Goal: Task Accomplishment & Management: Use online tool/utility

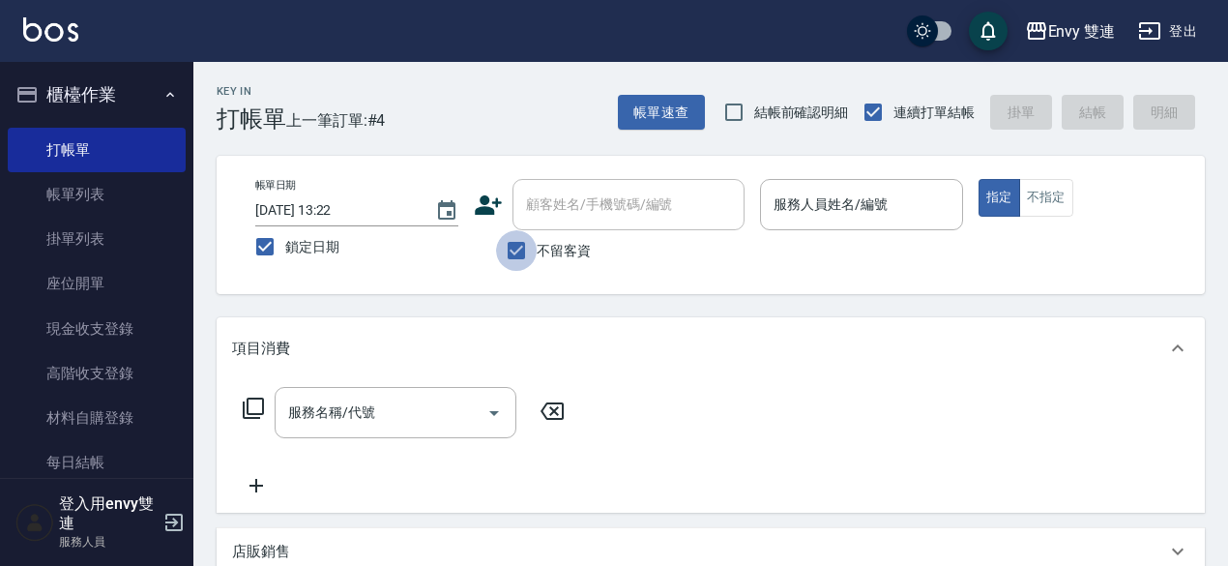
click at [521, 259] on input "不留客資" at bounding box center [516, 250] width 41 height 41
checkbox input "false"
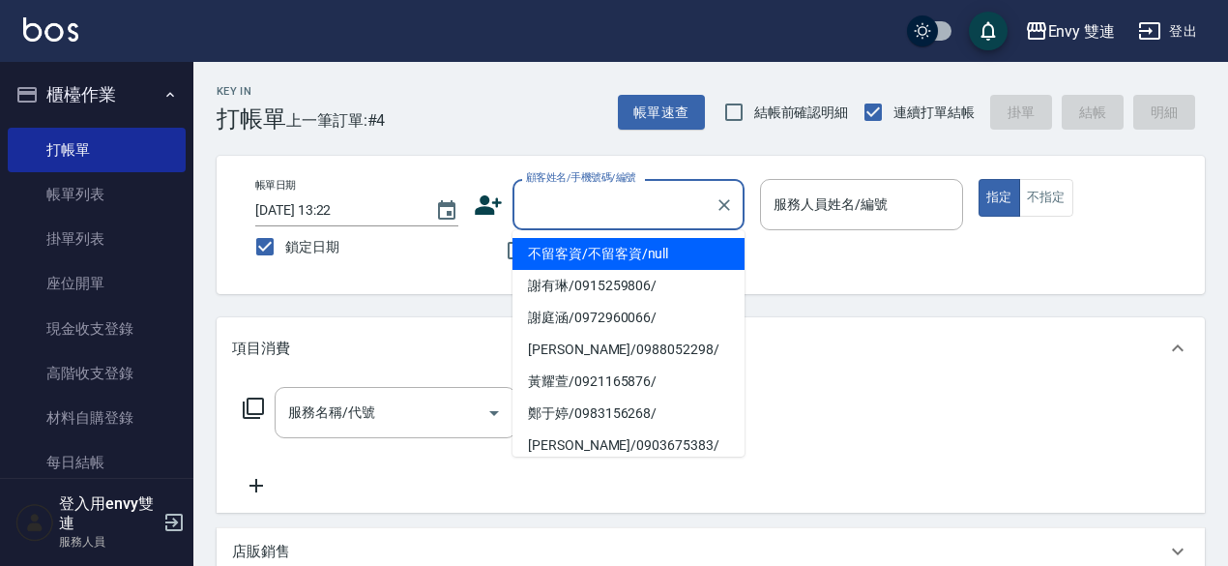
click at [578, 205] on input "顧客姓名/手機號碼/編號" at bounding box center [614, 205] width 186 height 34
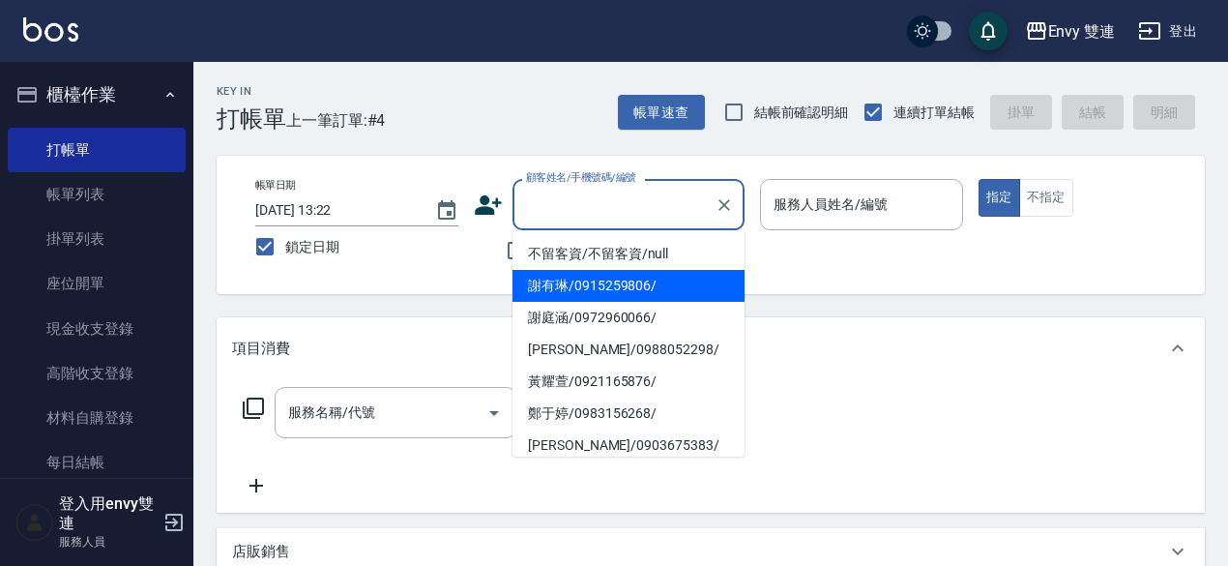
click at [600, 283] on li "謝有琳/0915259806/" at bounding box center [628, 286] width 232 height 32
type input "謝有琳/0915259806/"
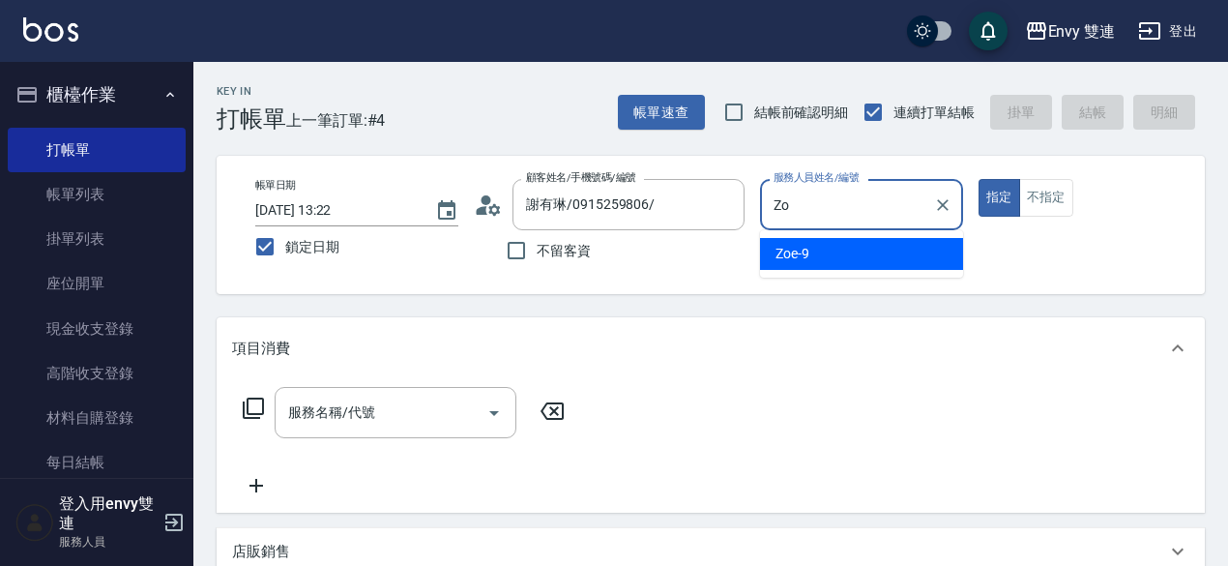
type input "Z"
type input "Ina-2"
type button "true"
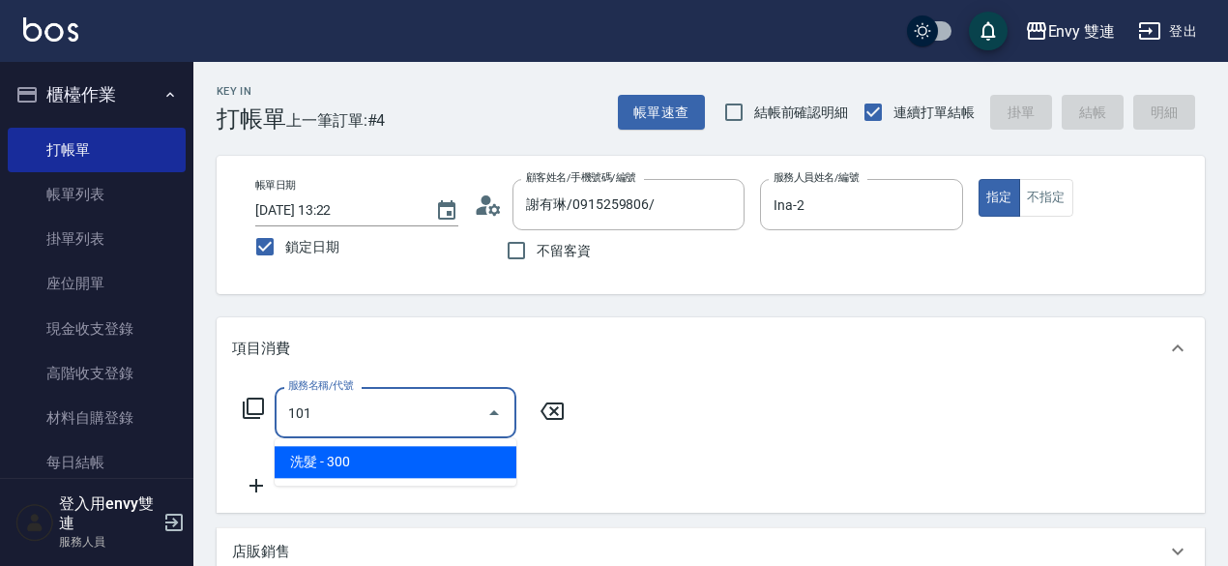
type input "洗髮(101)"
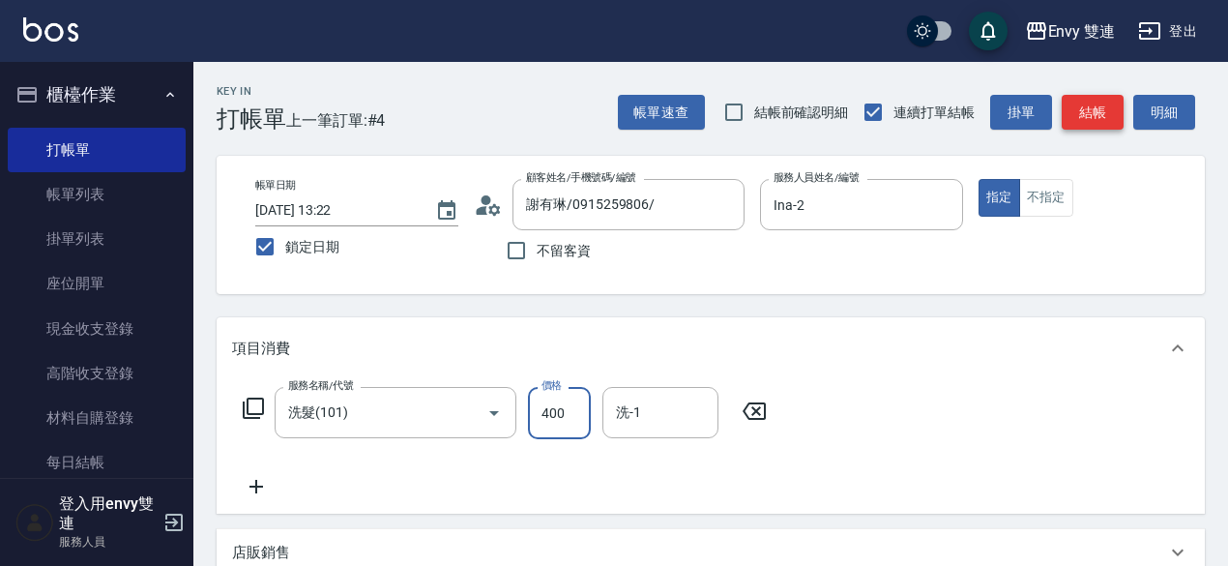
type input "400"
click at [1081, 109] on button "結帳" at bounding box center [1093, 113] width 62 height 36
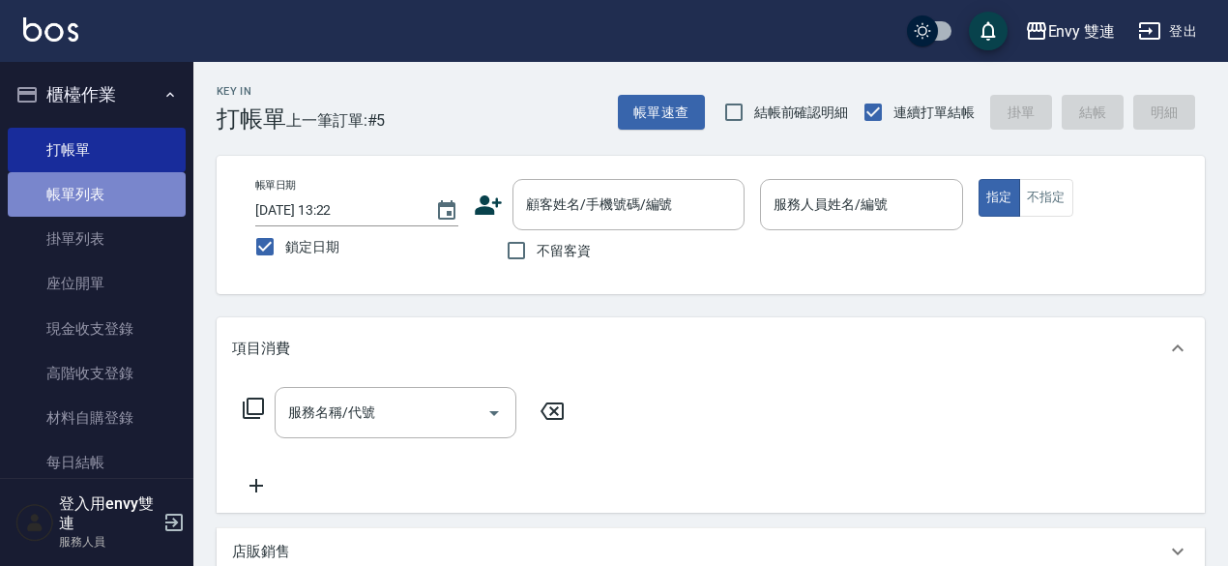
click at [99, 212] on link "帳單列表" at bounding box center [97, 194] width 178 height 44
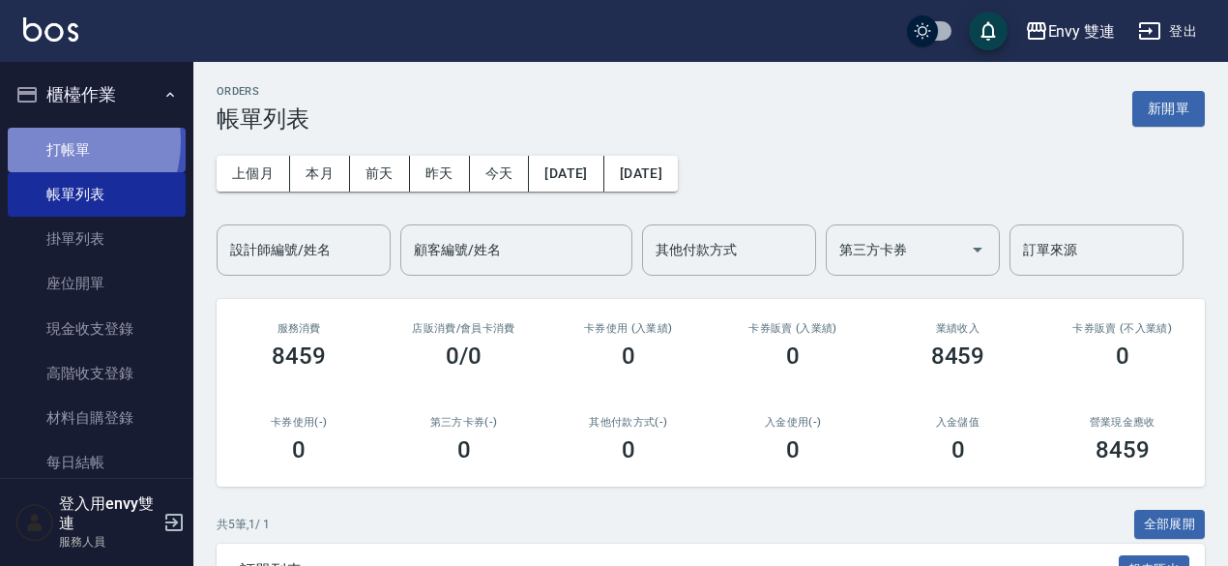
click at [62, 141] on link "打帳單" at bounding box center [97, 150] width 178 height 44
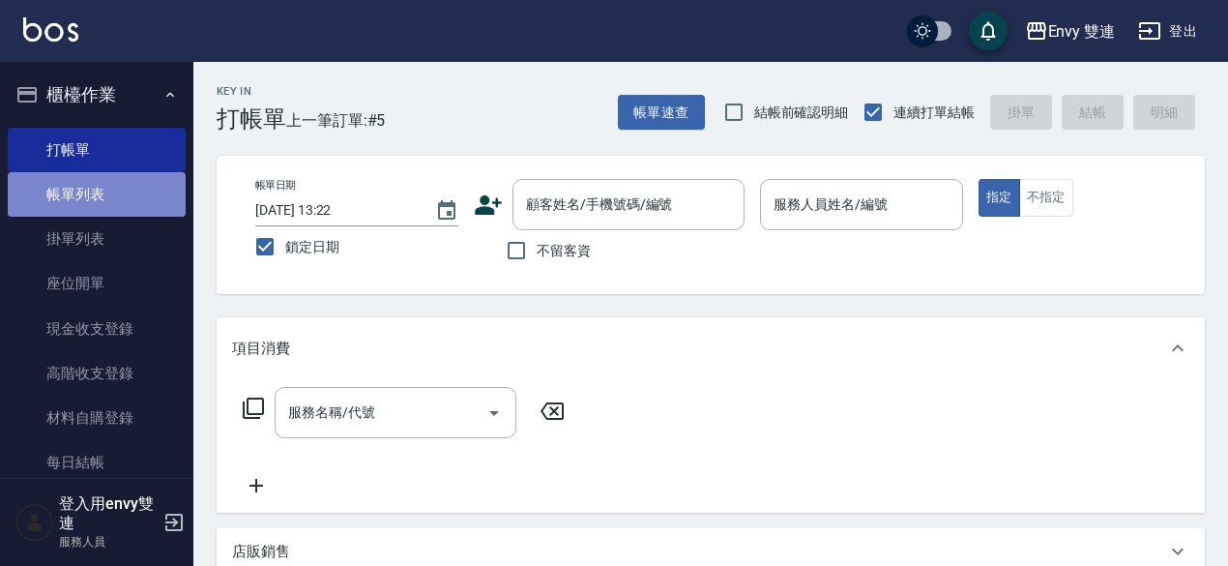
click at [153, 190] on link "帳單列表" at bounding box center [97, 194] width 178 height 44
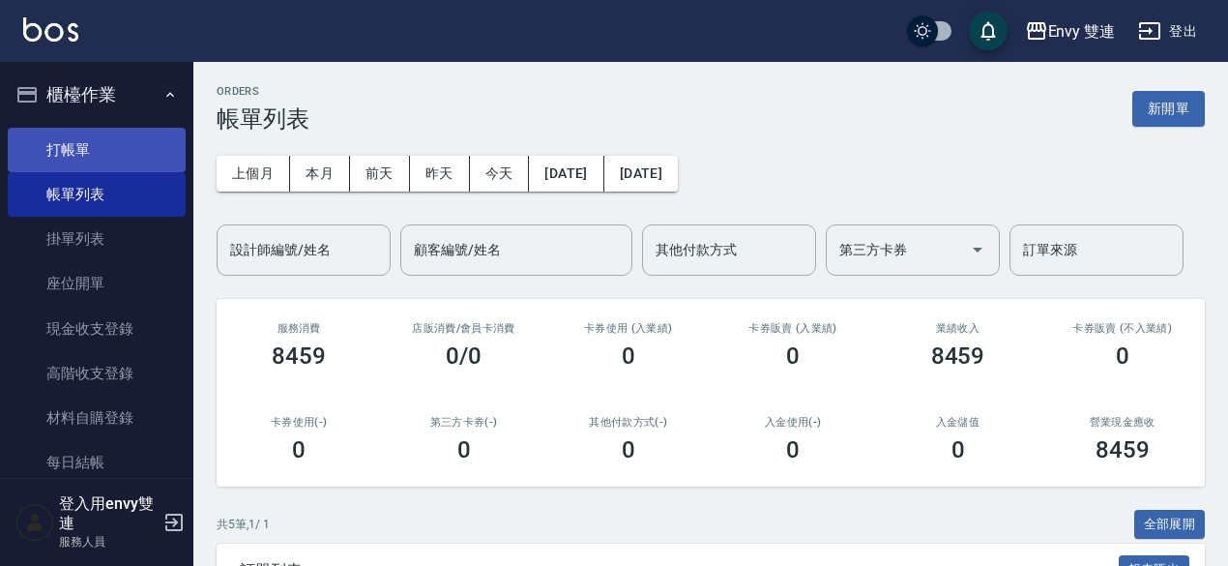
drag, startPoint x: 67, startPoint y: 119, endPoint x: 73, endPoint y: 143, distance: 24.9
click at [73, 143] on ul "打帳單 帳單列表 掛單列表 座位開單 現金收支登錄 高階收支登錄 材料自購登錄 每日結帳 排班表 掃碼打卡" at bounding box center [97, 351] width 178 height 463
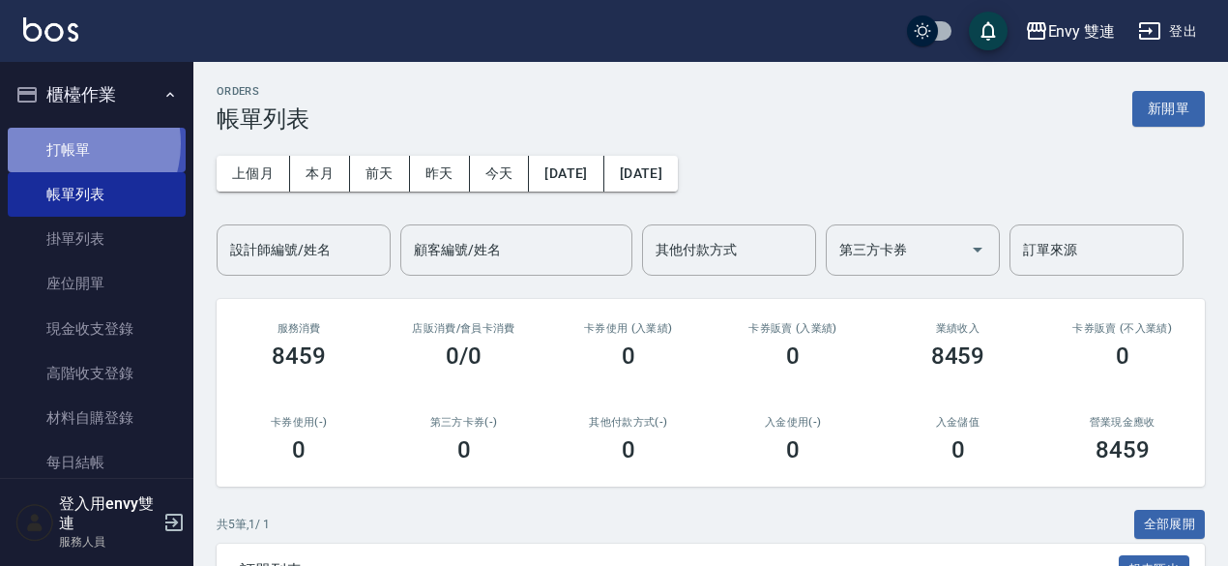
click at [73, 143] on link "打帳單" at bounding box center [97, 150] width 178 height 44
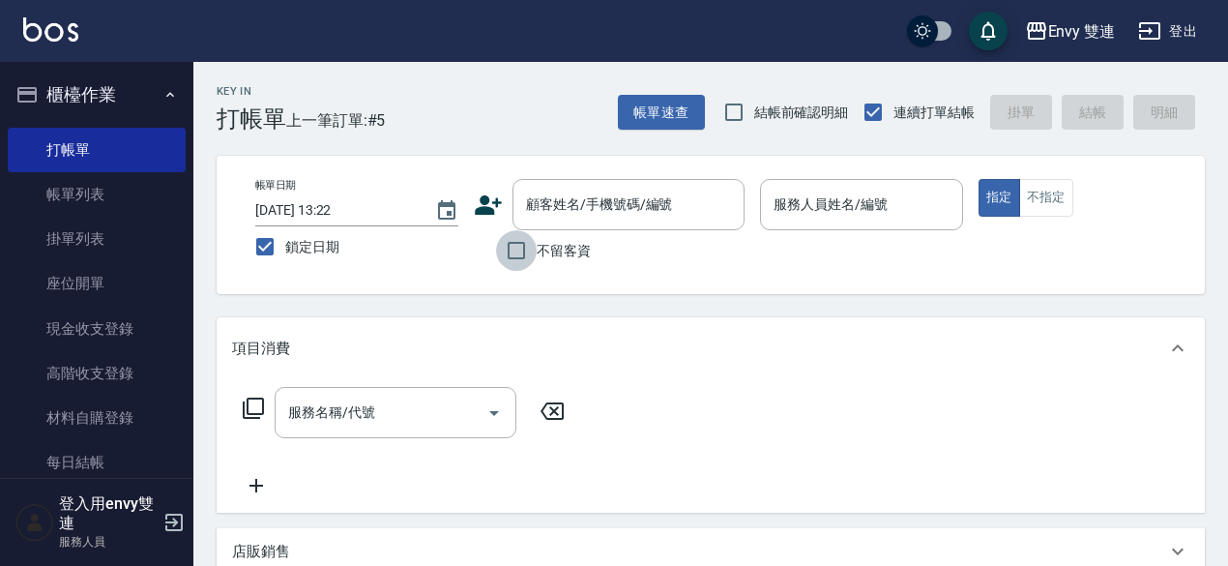
click at [510, 247] on input "不留客資" at bounding box center [516, 250] width 41 height 41
checkbox input "true"
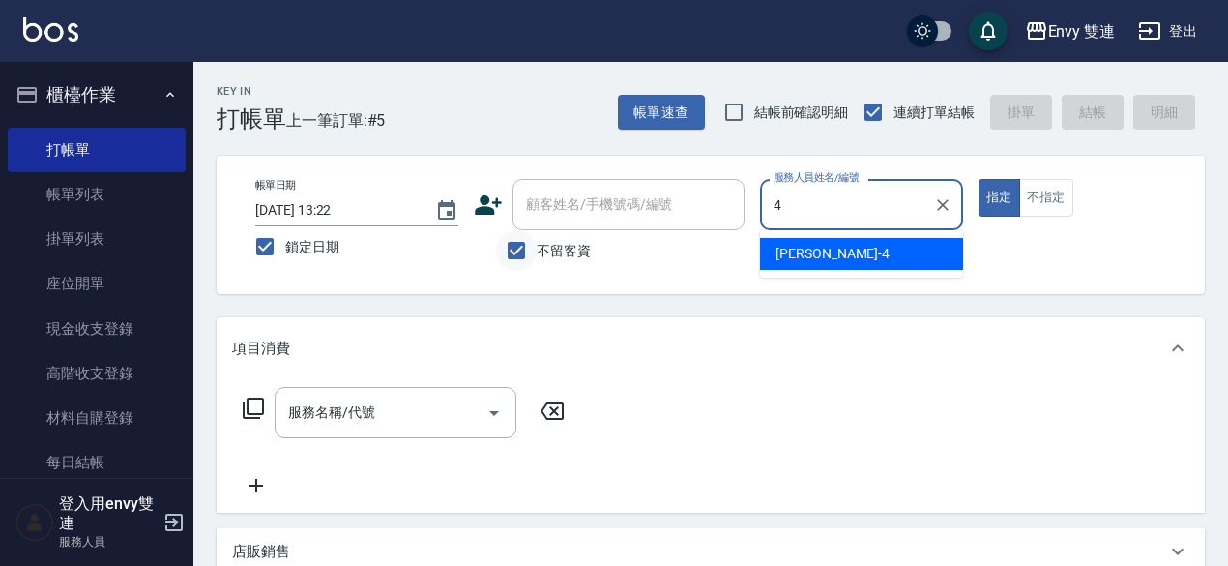
type input "[PERSON_NAME]-4"
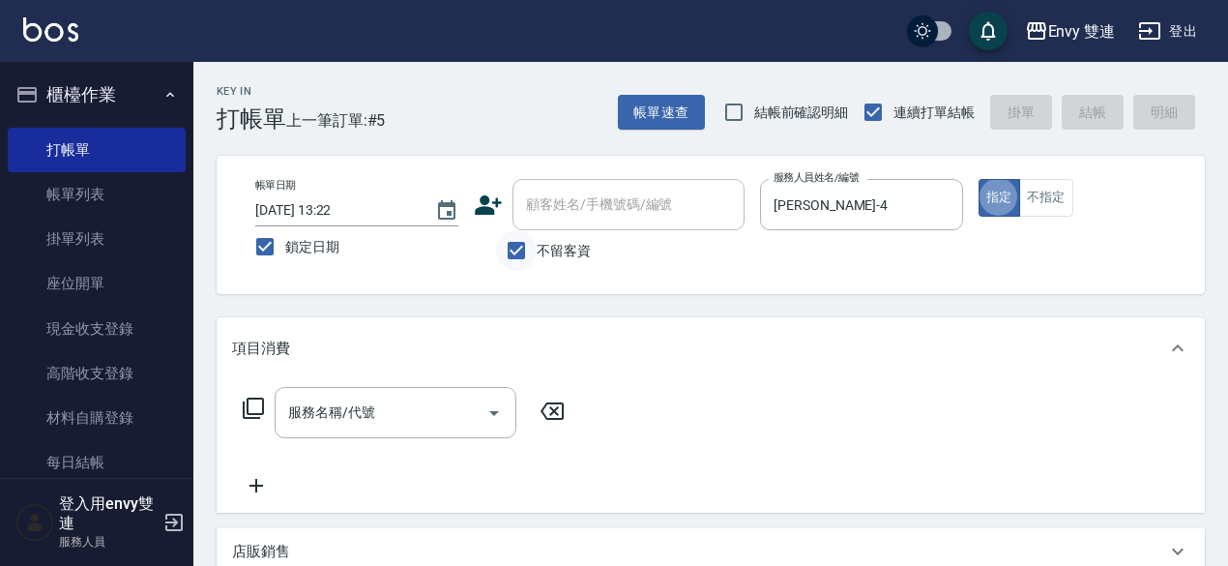
type button "true"
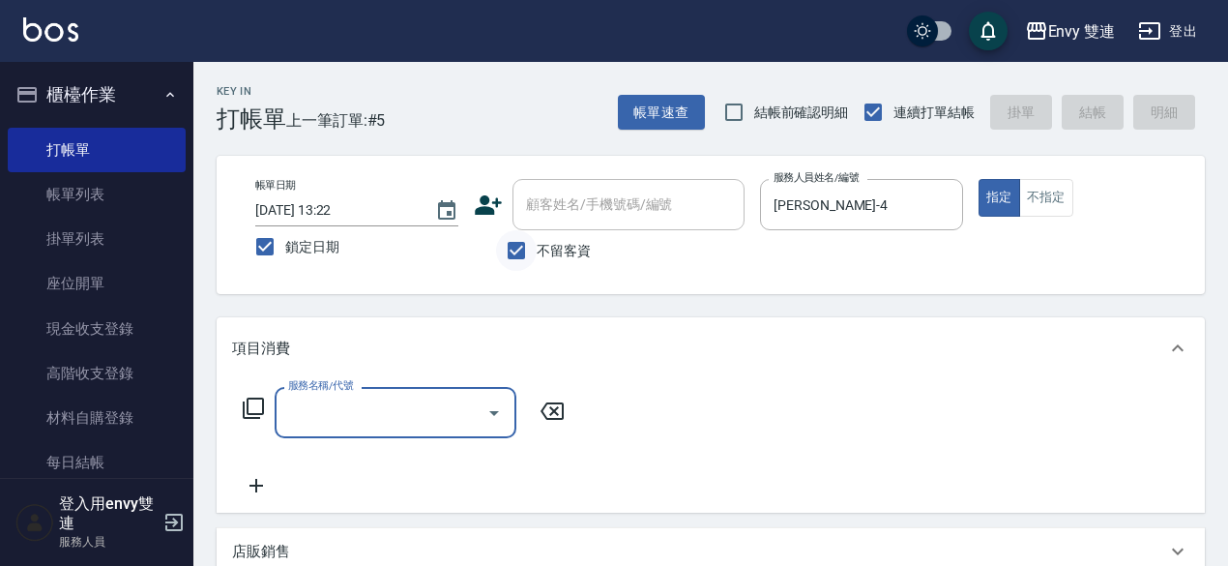
type input "1"
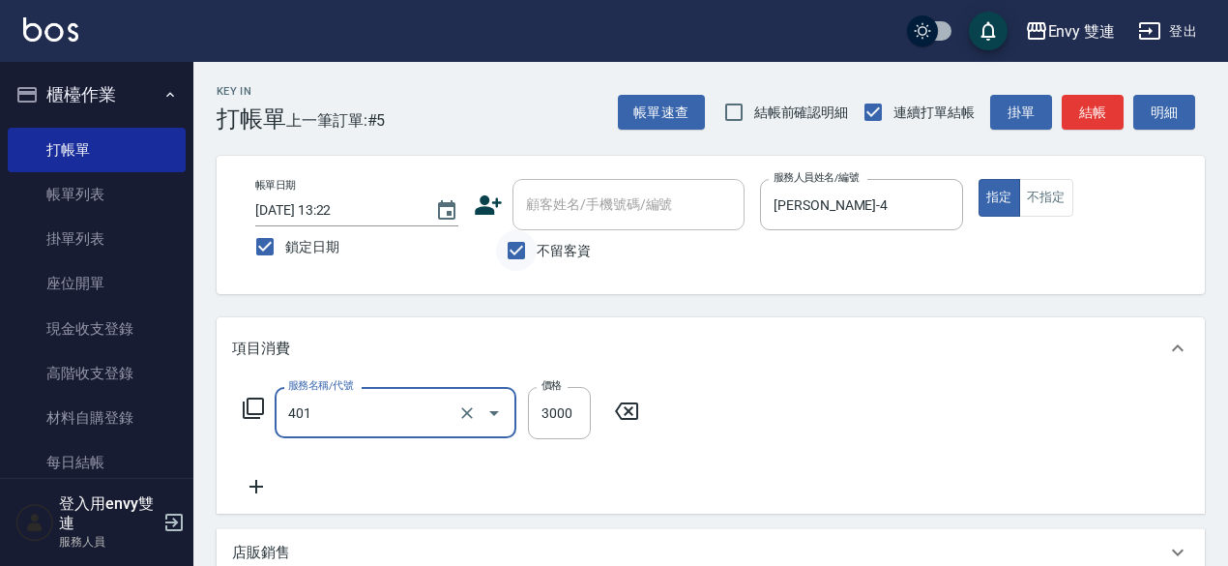
type input "染髮(401)"
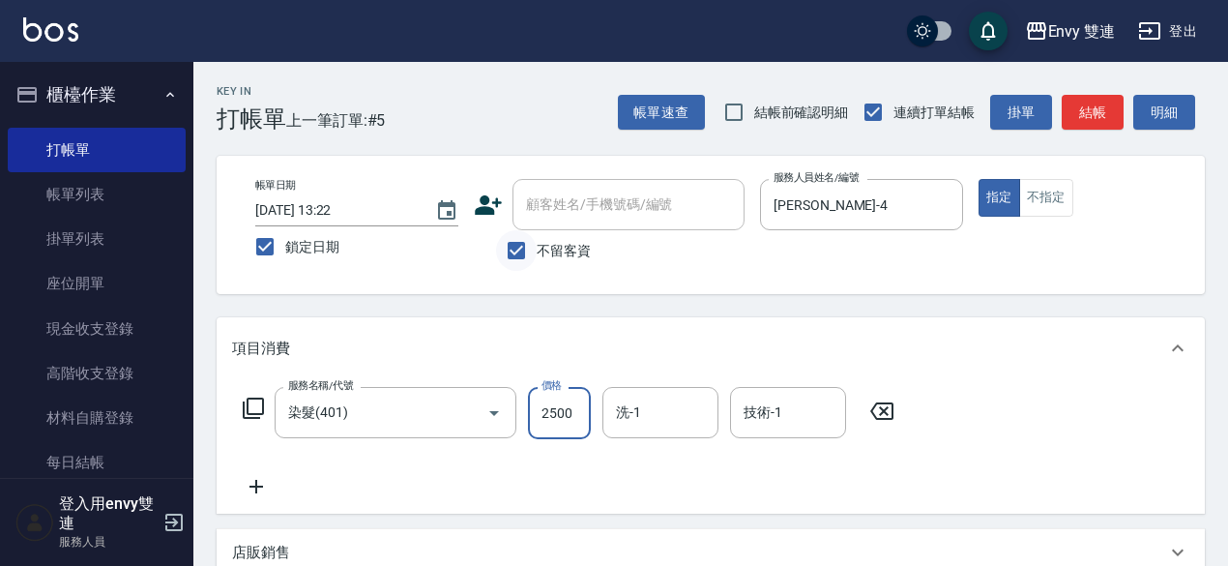
type input "2500"
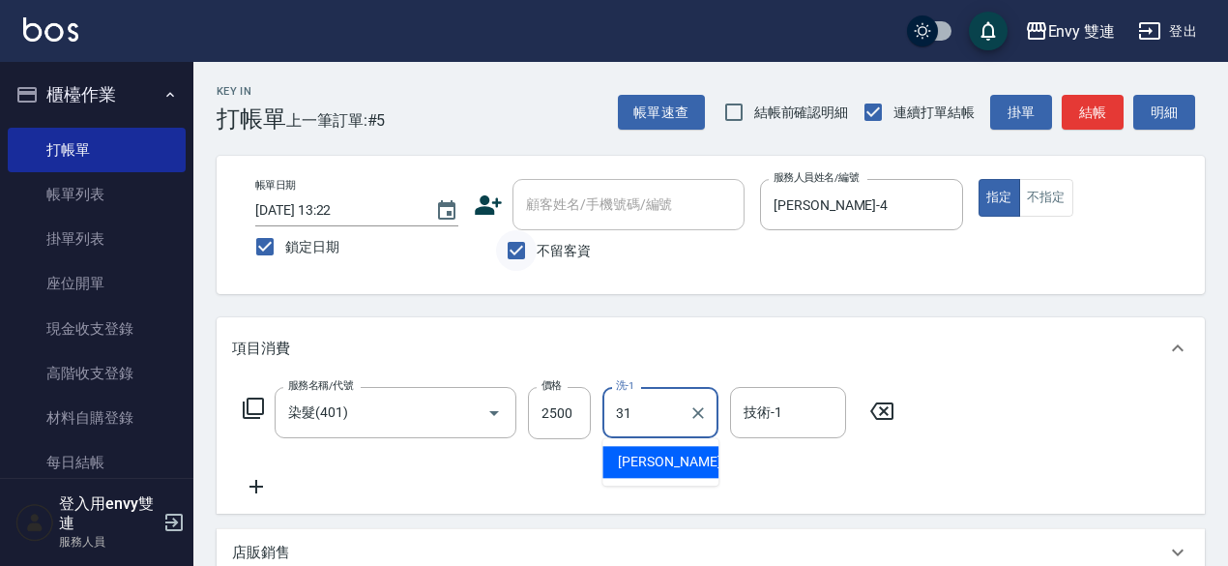
type input "Lina-31"
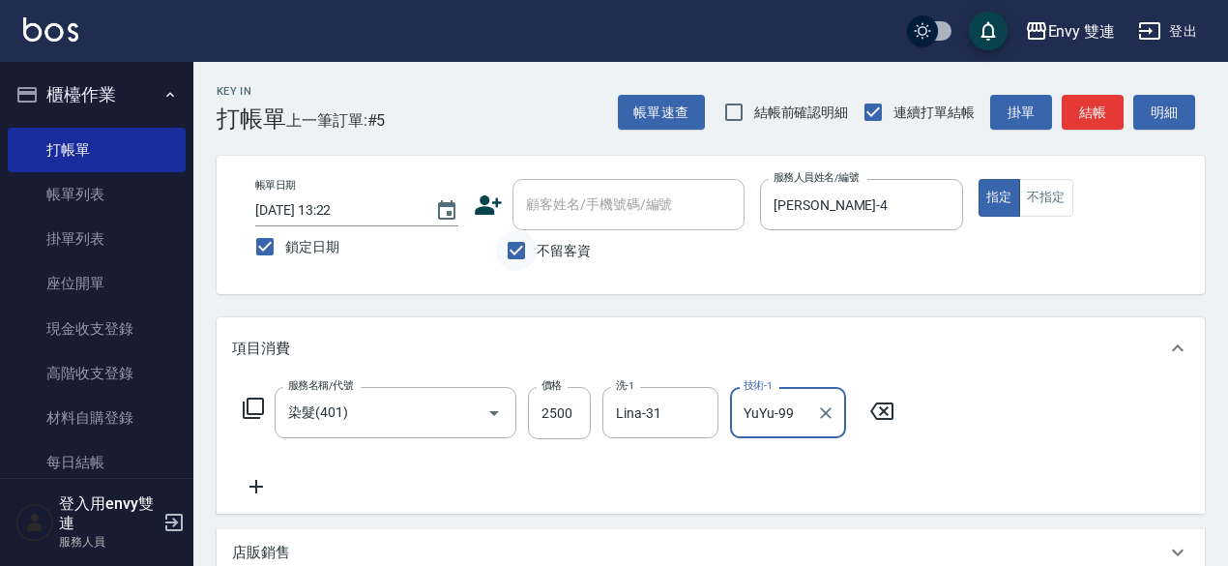
type input "YuYu-99"
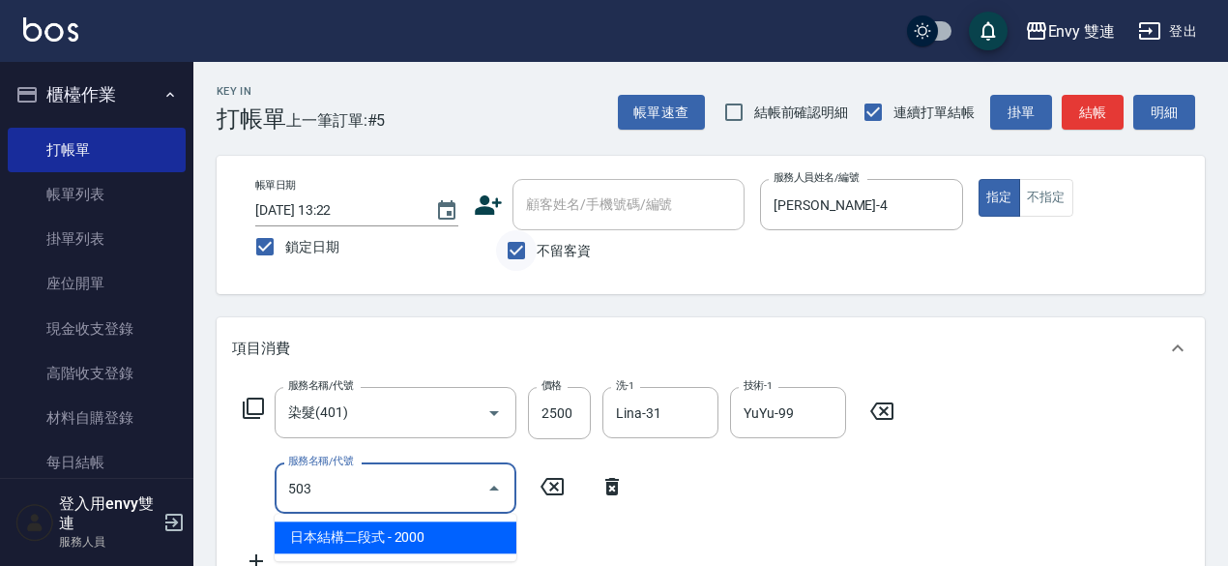
type input "日本結構二段式(503)"
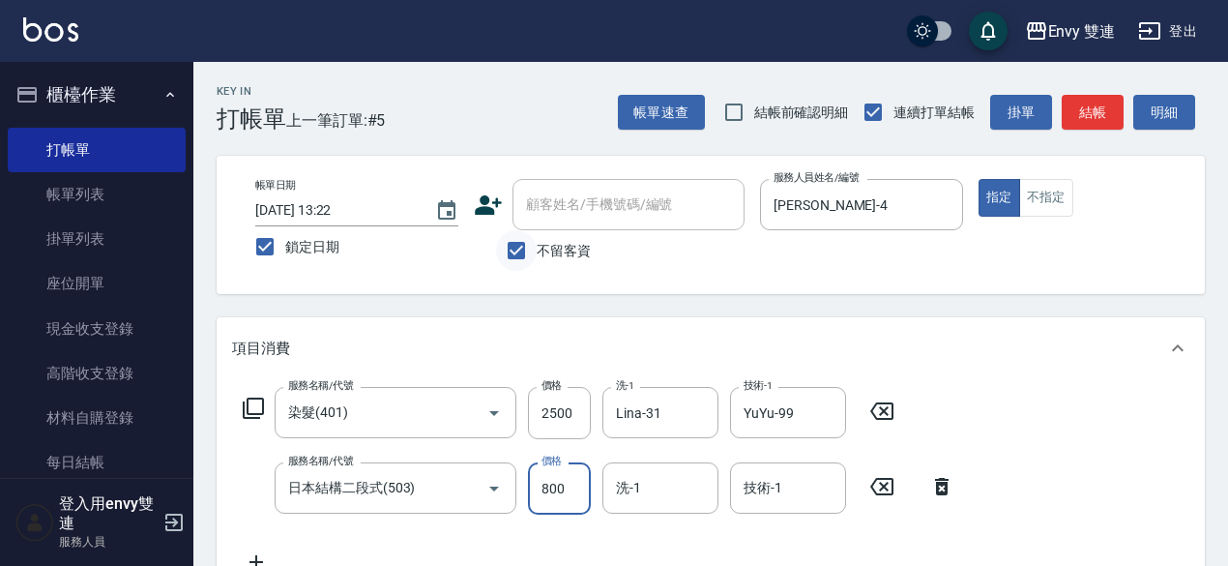
type input "800"
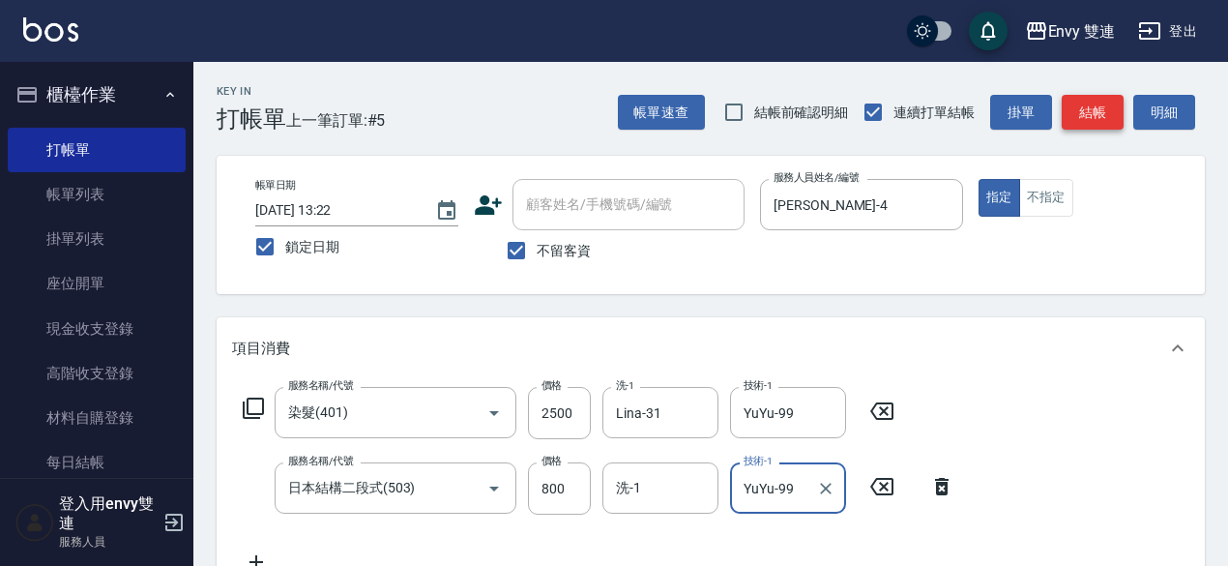
type input "YuYu-99"
click at [1114, 114] on button "結帳" at bounding box center [1093, 113] width 62 height 36
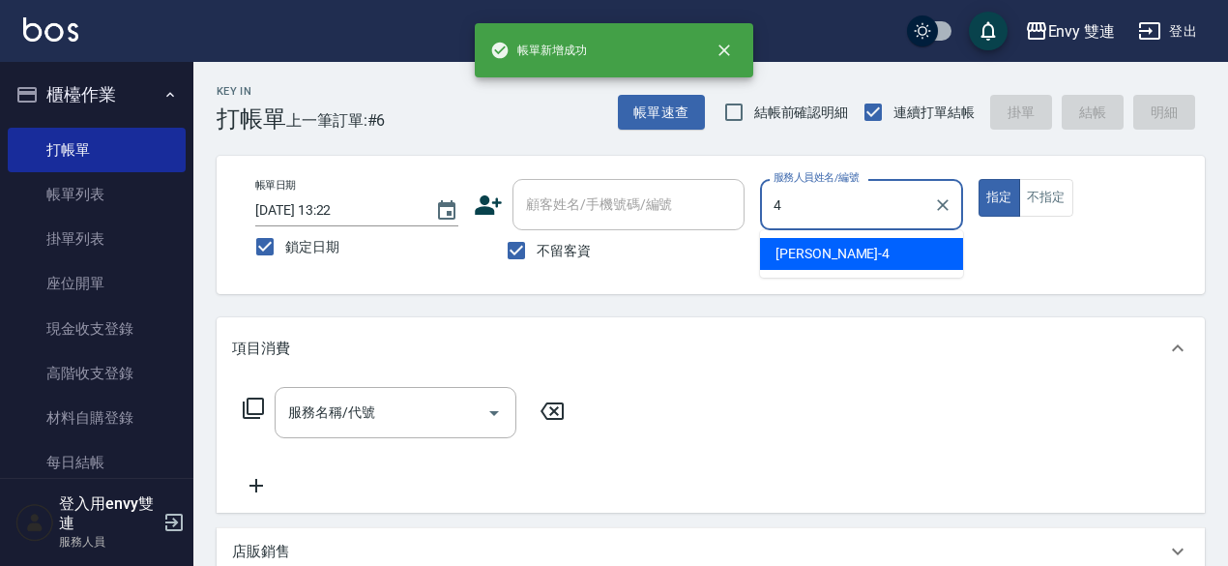
type input "[PERSON_NAME]-4"
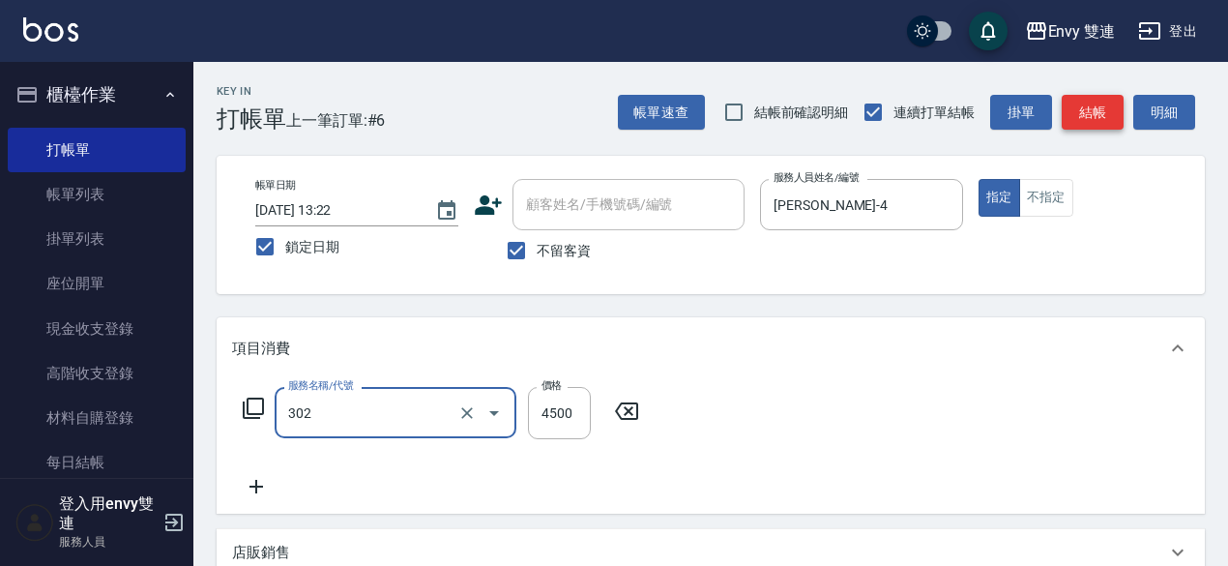
type input "水質感熱塑燙(302)"
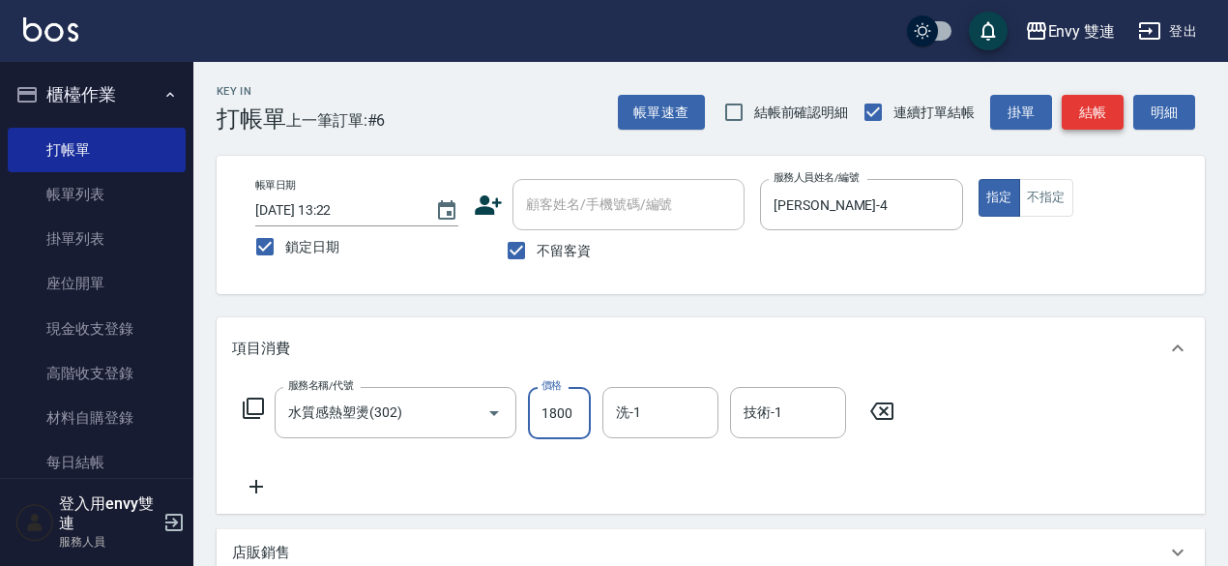
type input "1800"
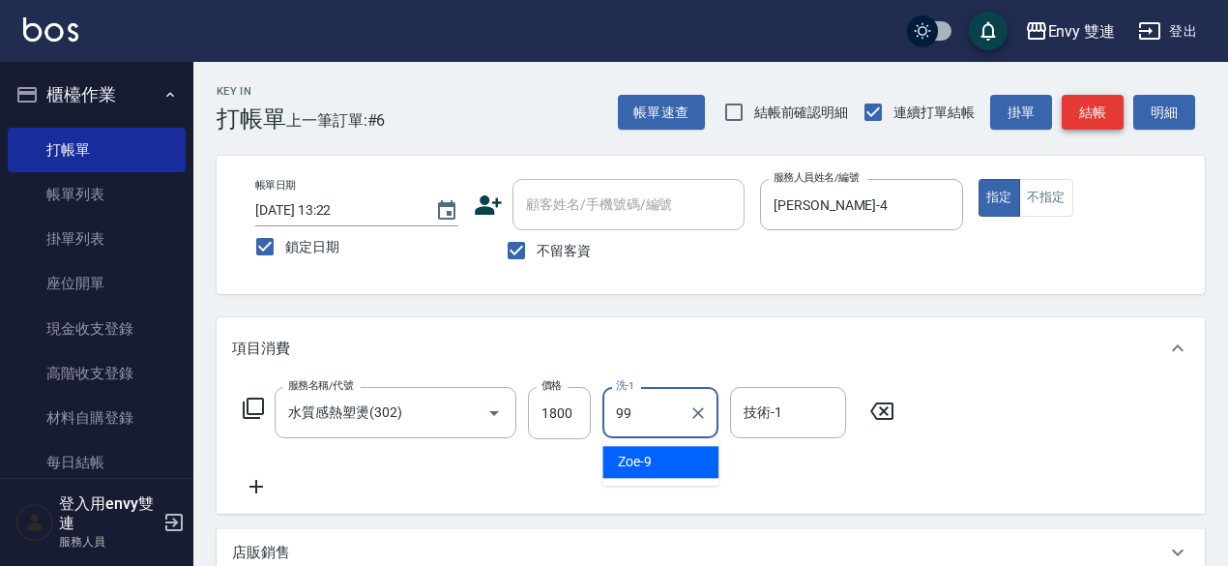
type input "YuYu-99"
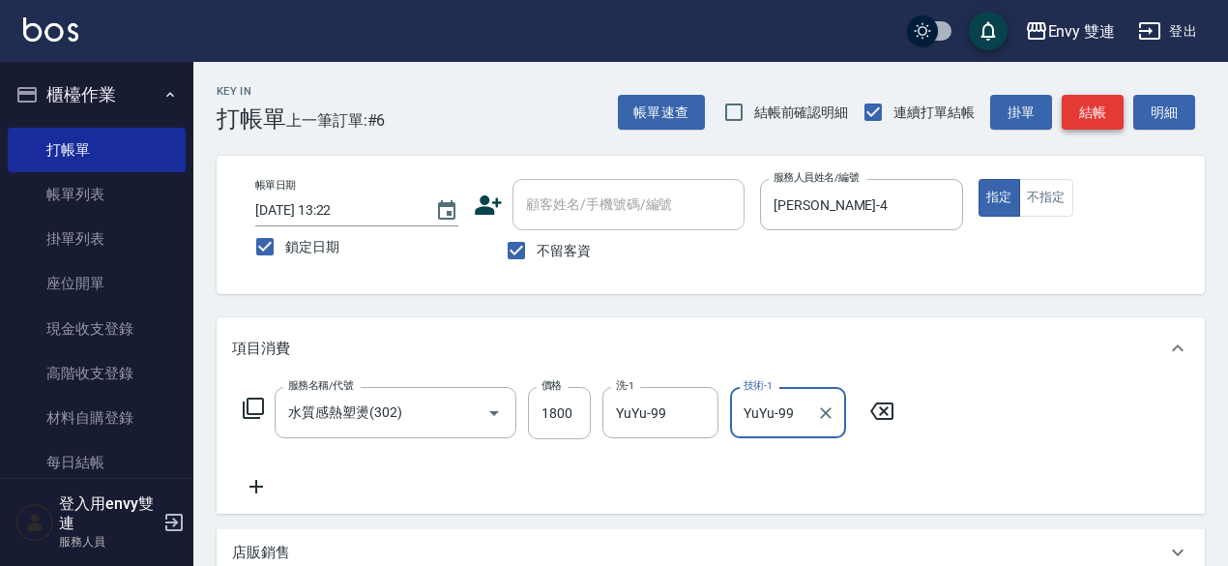
type input "YuYu-99"
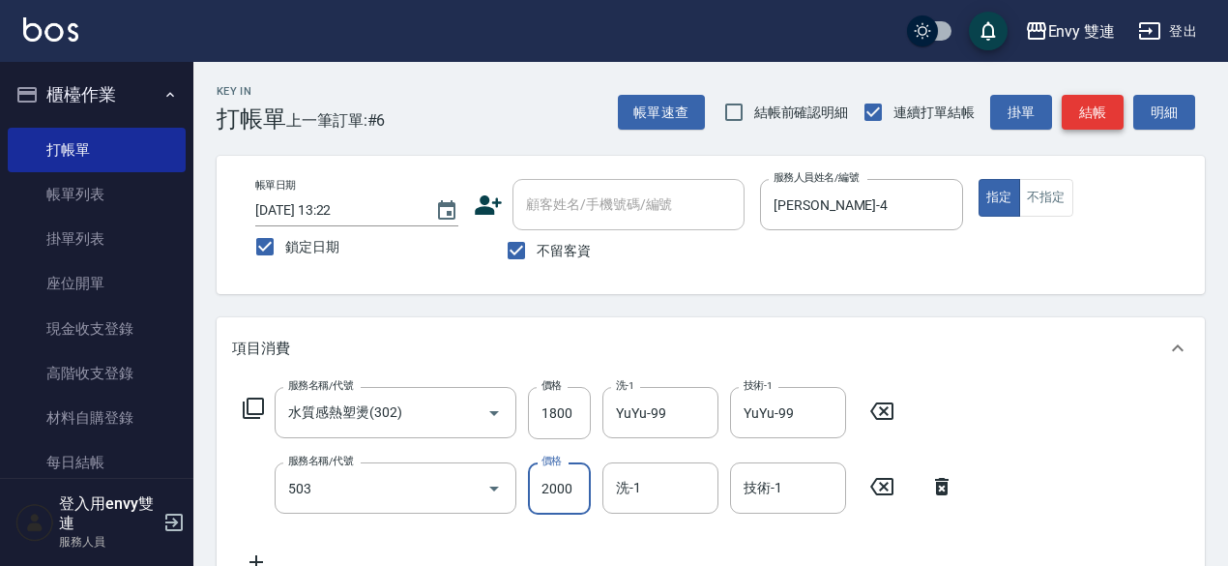
type input "日本結構二段式(503)"
type input "1200"
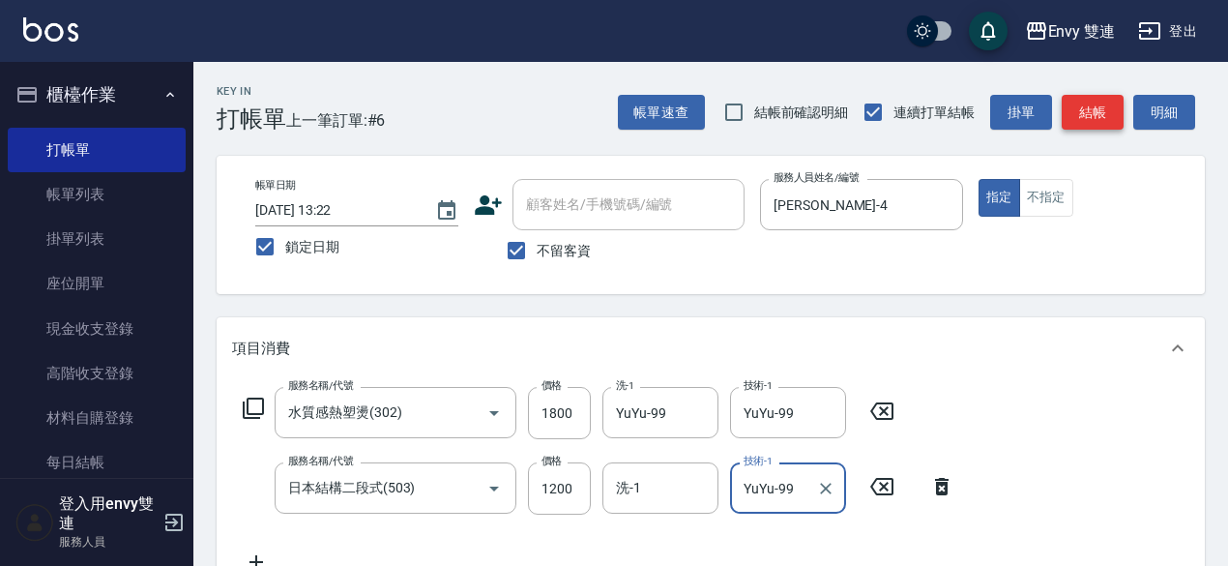
type input "YuYu-99"
click at [1097, 117] on button "結帳" at bounding box center [1093, 113] width 62 height 36
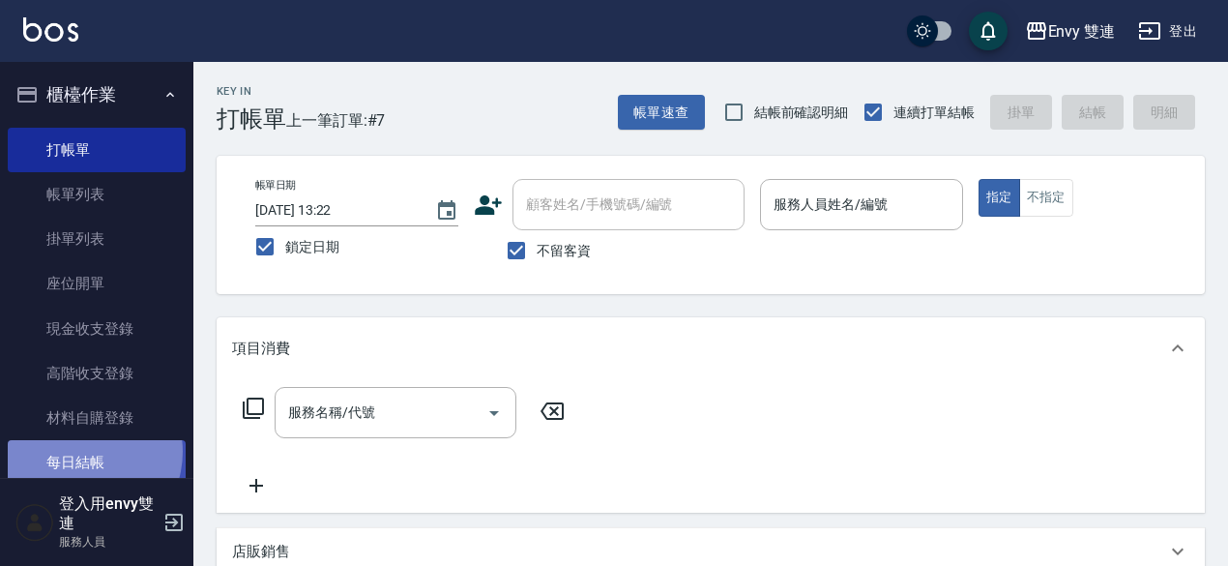
click at [81, 452] on link "每日結帳" at bounding box center [97, 462] width 178 height 44
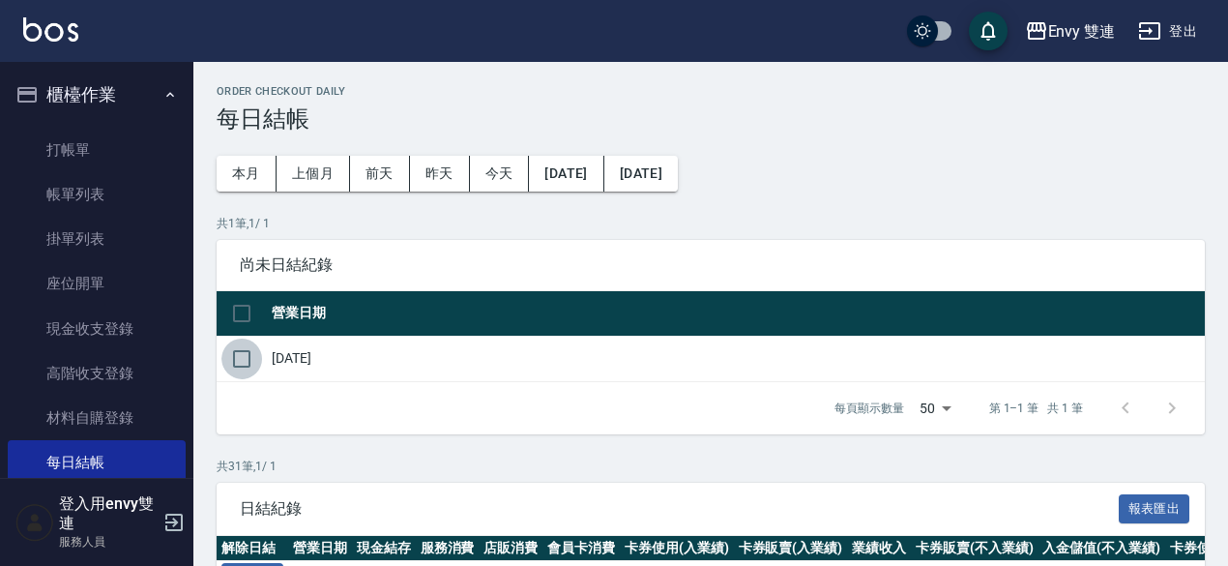
click at [245, 361] on input "checkbox" at bounding box center [241, 358] width 41 height 41
checkbox input "true"
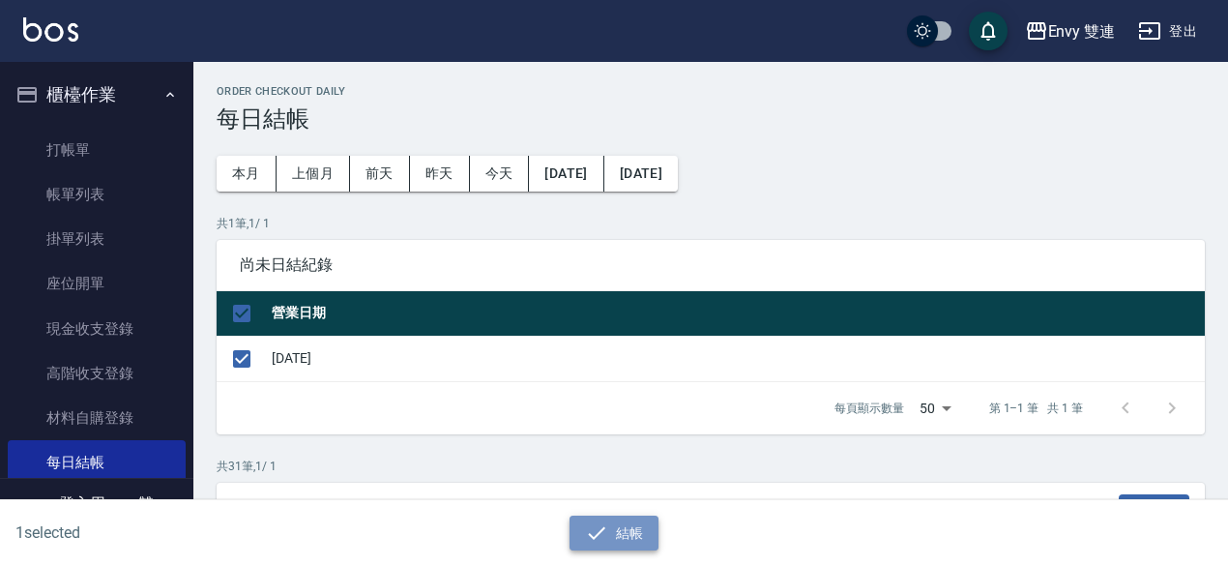
click at [646, 532] on button "結帳" at bounding box center [615, 533] width 90 height 36
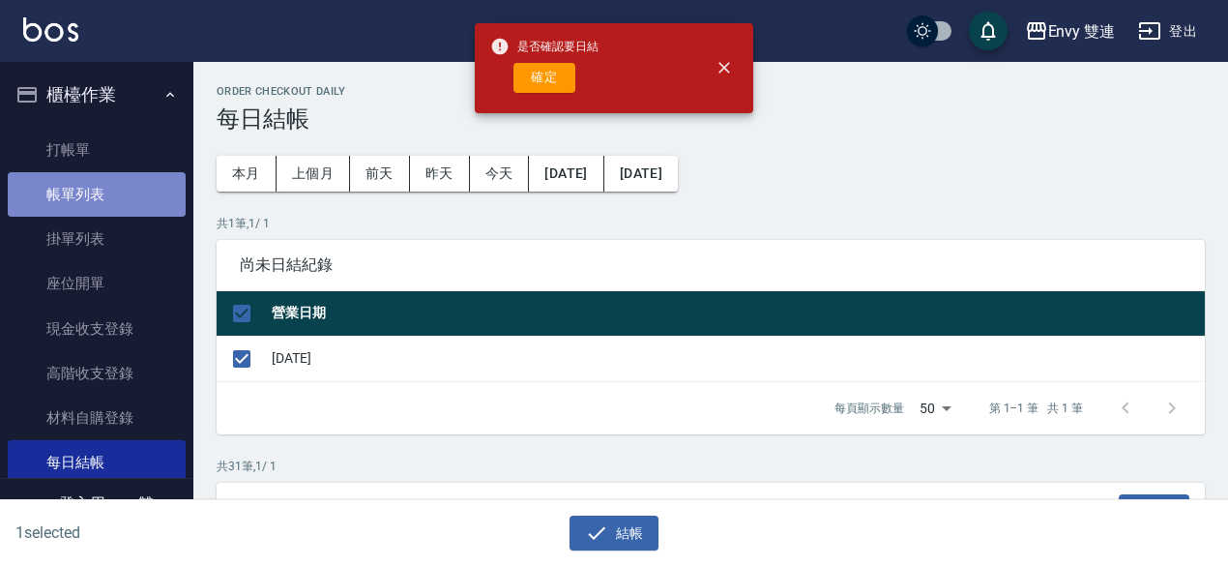
click at [126, 195] on link "帳單列表" at bounding box center [97, 194] width 178 height 44
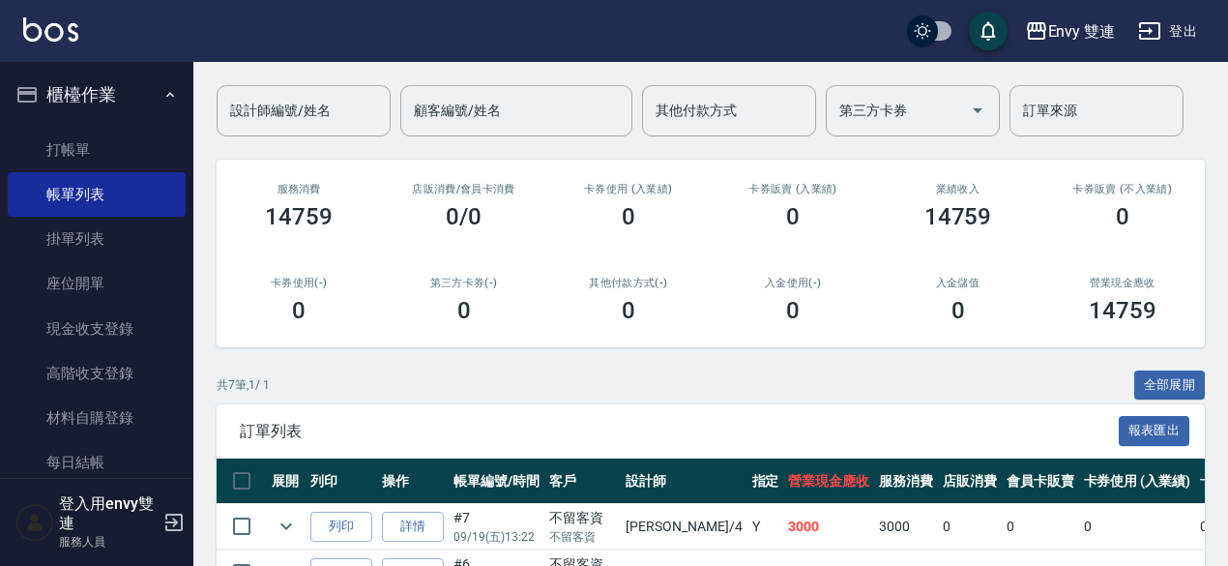
scroll to position [487, 0]
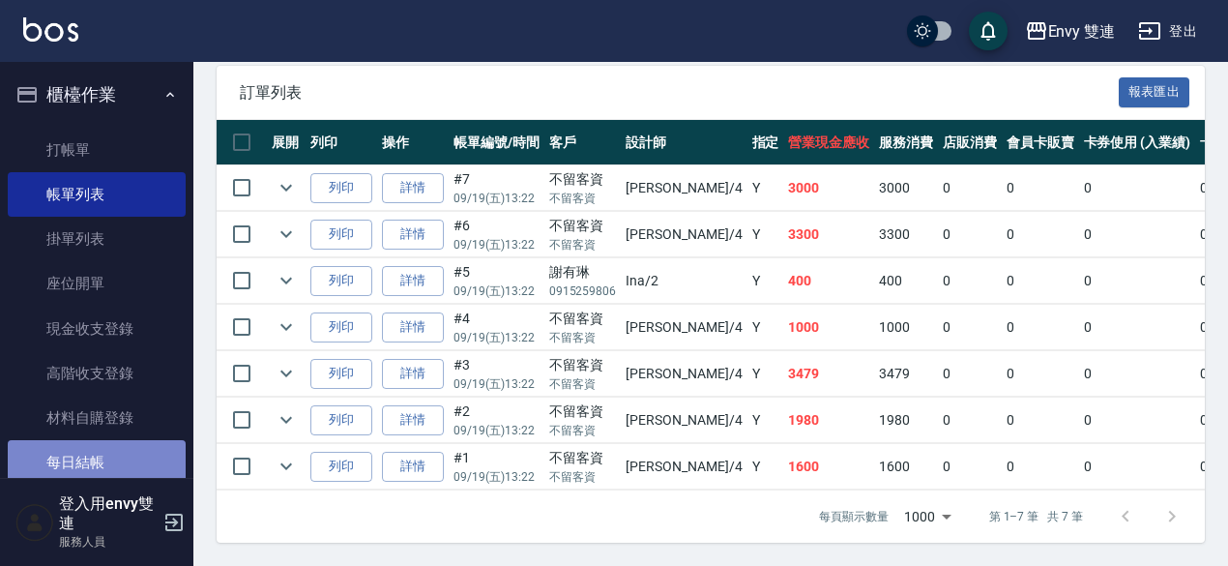
click at [147, 459] on link "每日結帳" at bounding box center [97, 462] width 178 height 44
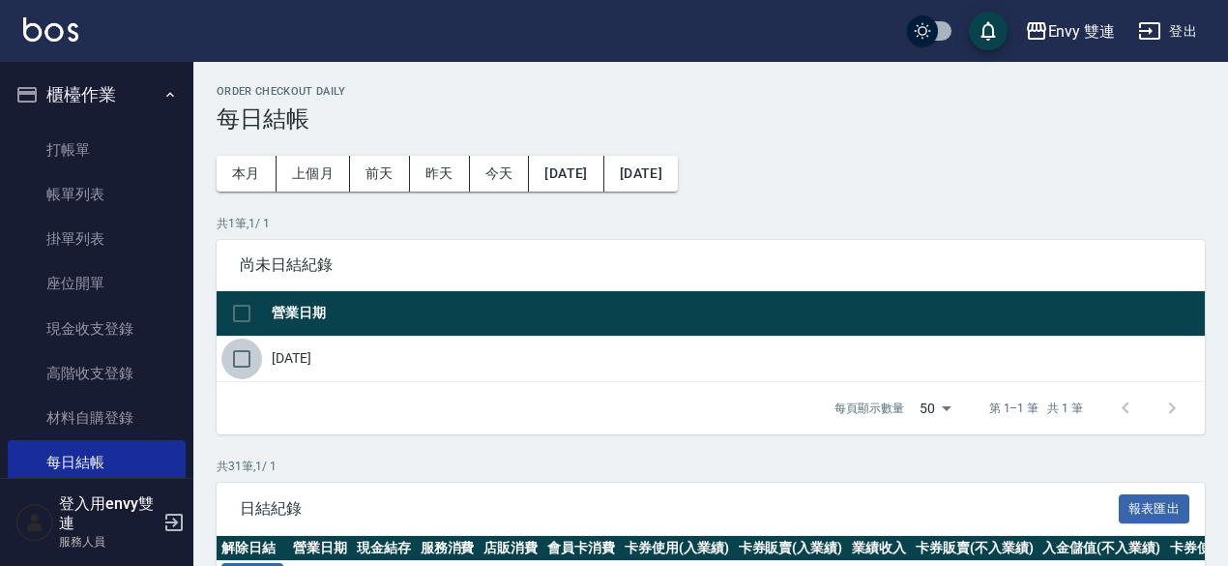
click at [238, 361] on input "checkbox" at bounding box center [241, 358] width 41 height 41
checkbox input "true"
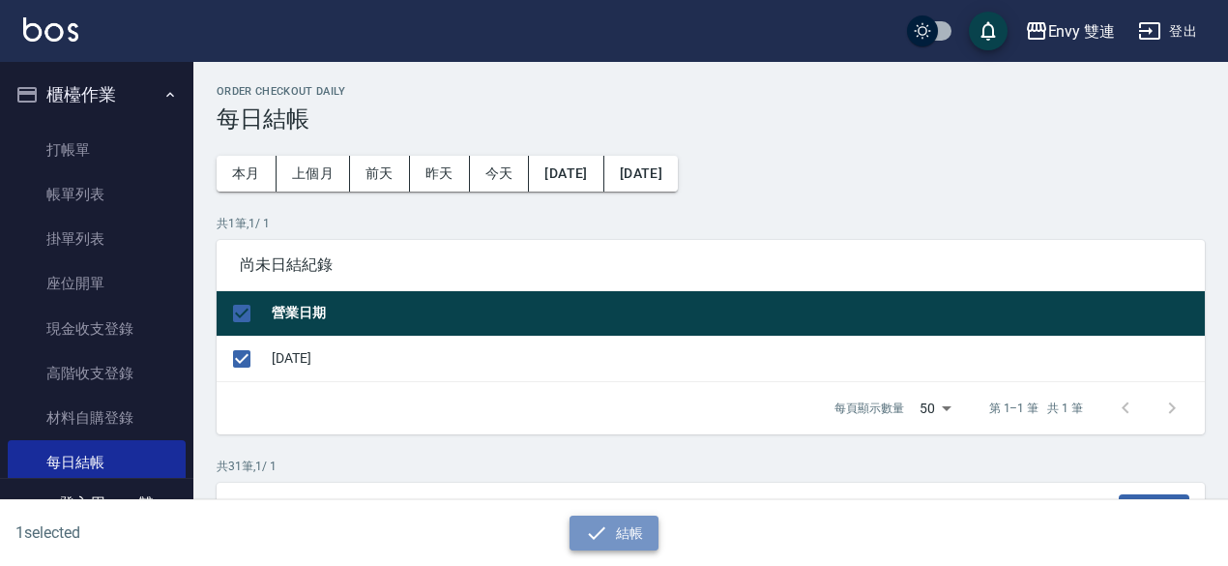
click at [617, 540] on button "結帳" at bounding box center [615, 533] width 90 height 36
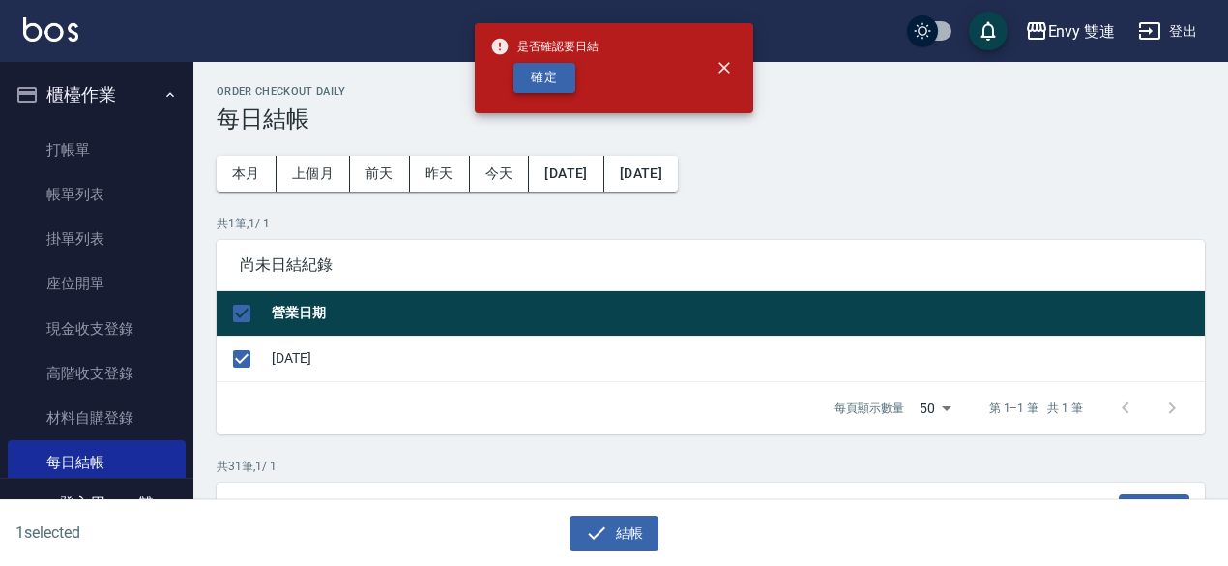
click at [528, 86] on button "確定" at bounding box center [544, 78] width 62 height 30
checkbox input "false"
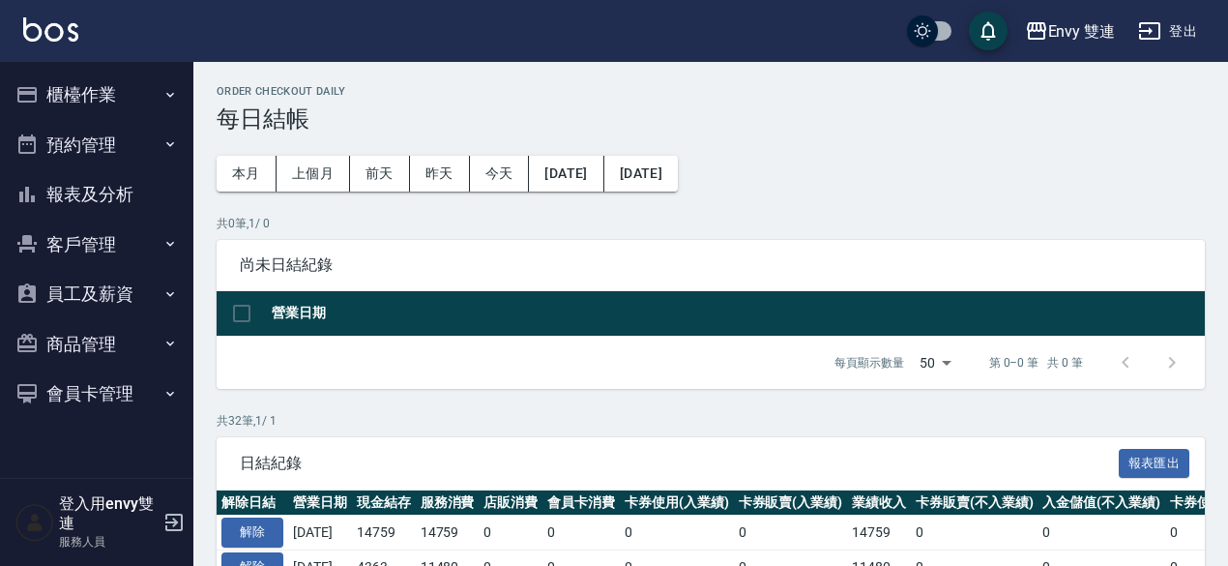
click at [104, 198] on button "報表及分析" at bounding box center [97, 194] width 178 height 50
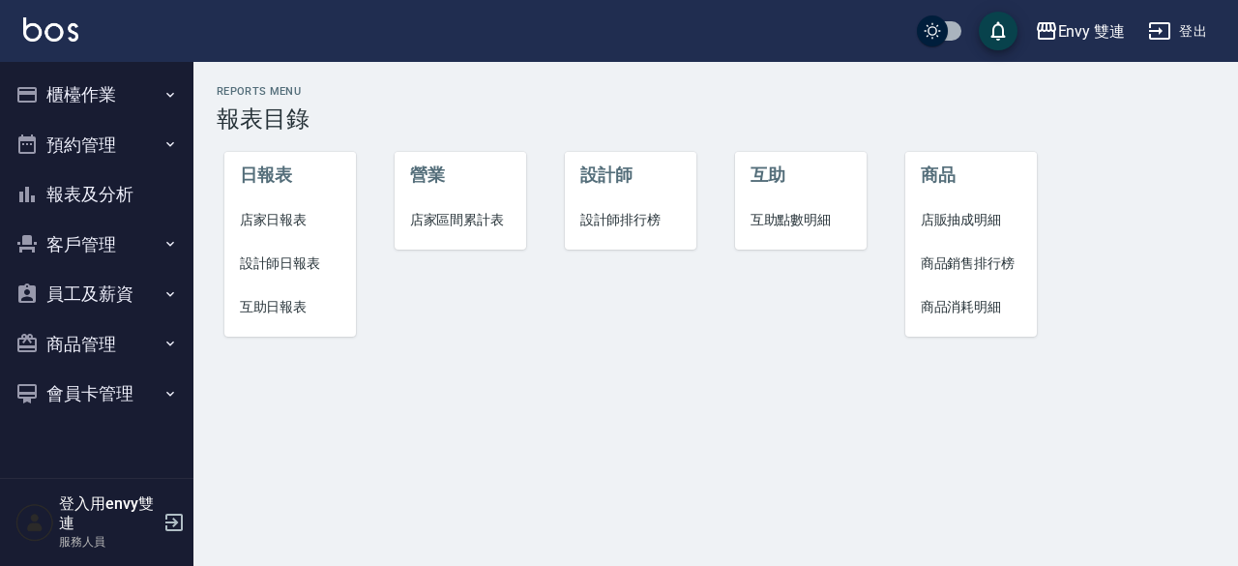
click at [299, 218] on span "店家日報表" at bounding box center [291, 220] width 102 height 20
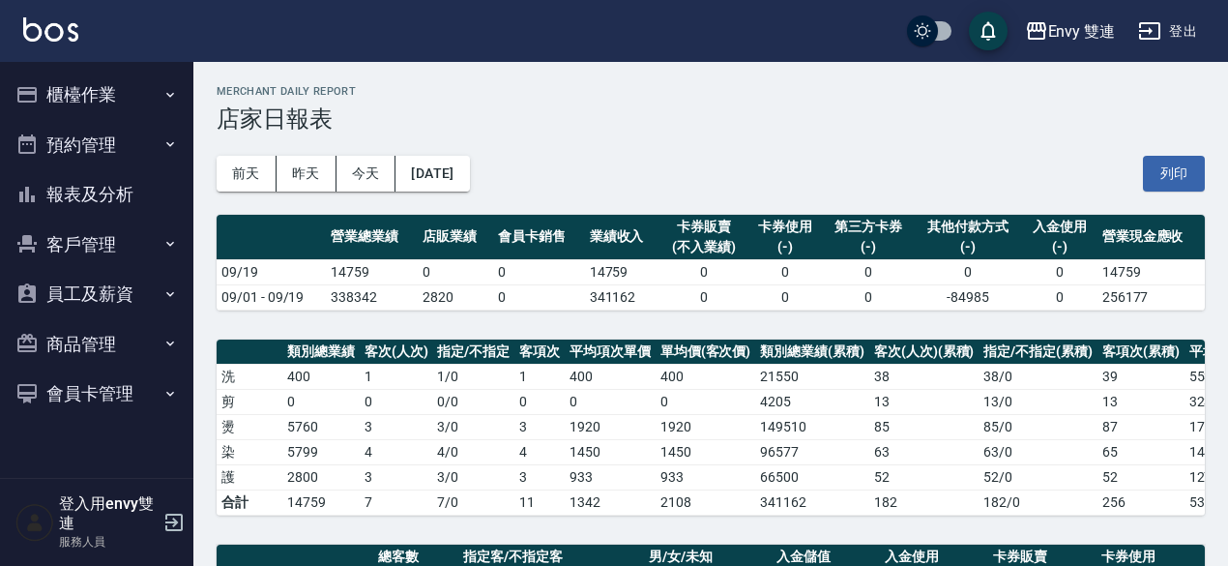
scroll to position [467, 0]
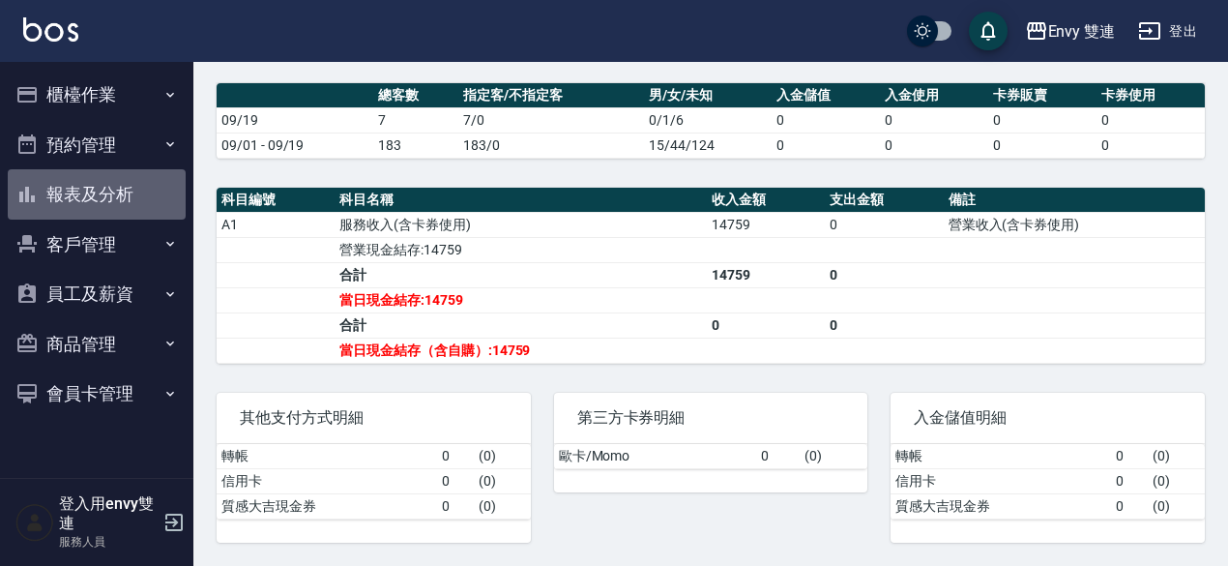
click at [80, 192] on button "報表及分析" at bounding box center [97, 194] width 178 height 50
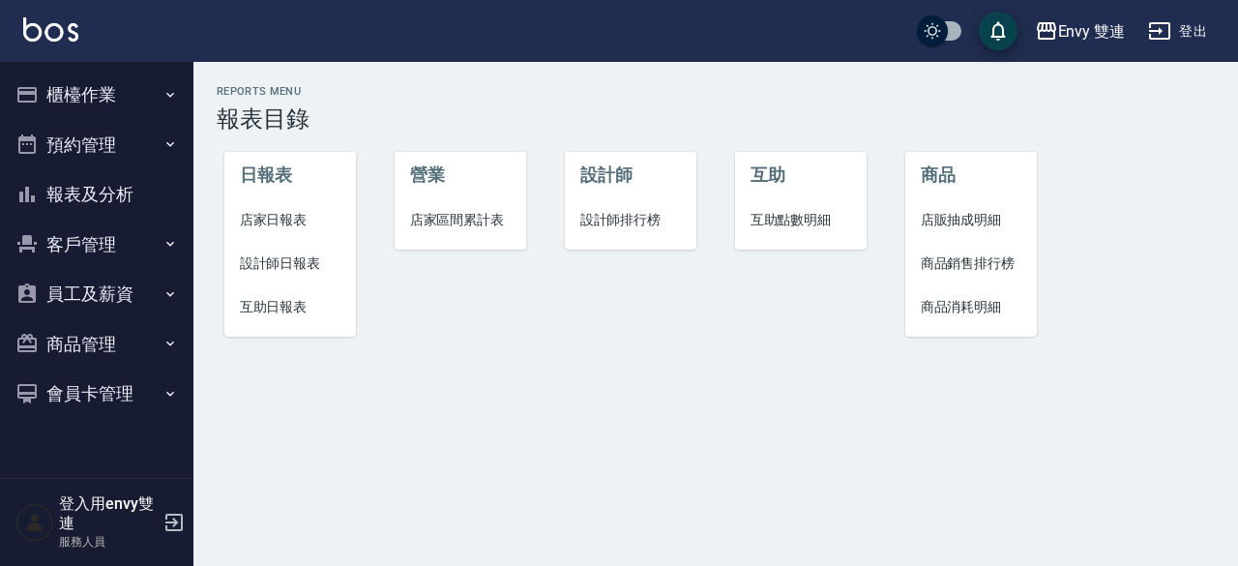
click at [306, 260] on span "設計師日報表" at bounding box center [291, 263] width 102 height 20
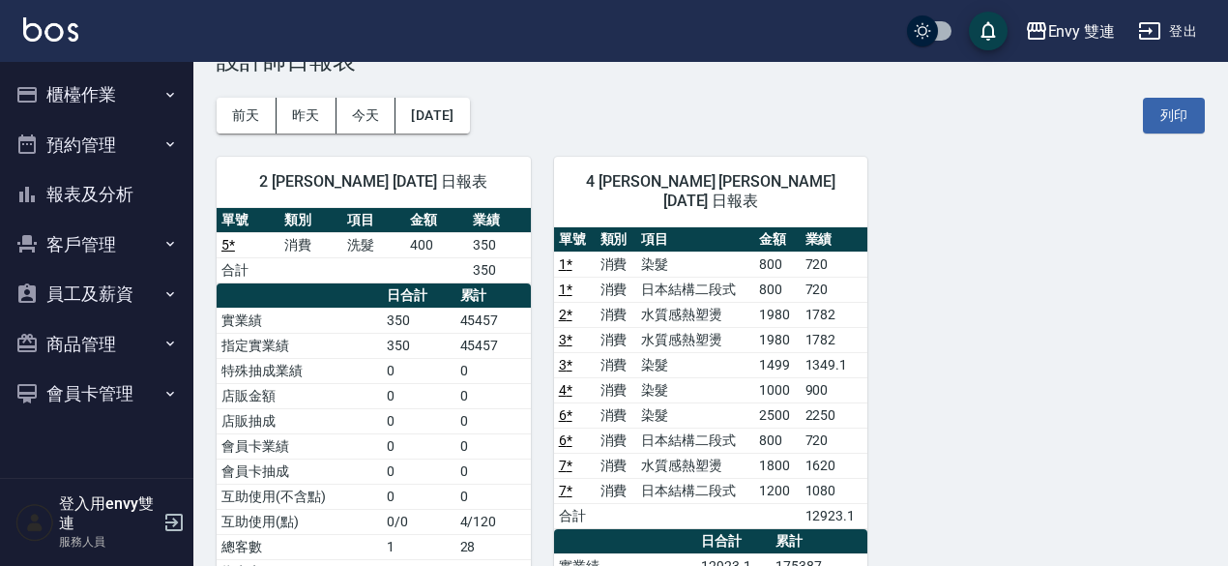
scroll to position [208, 0]
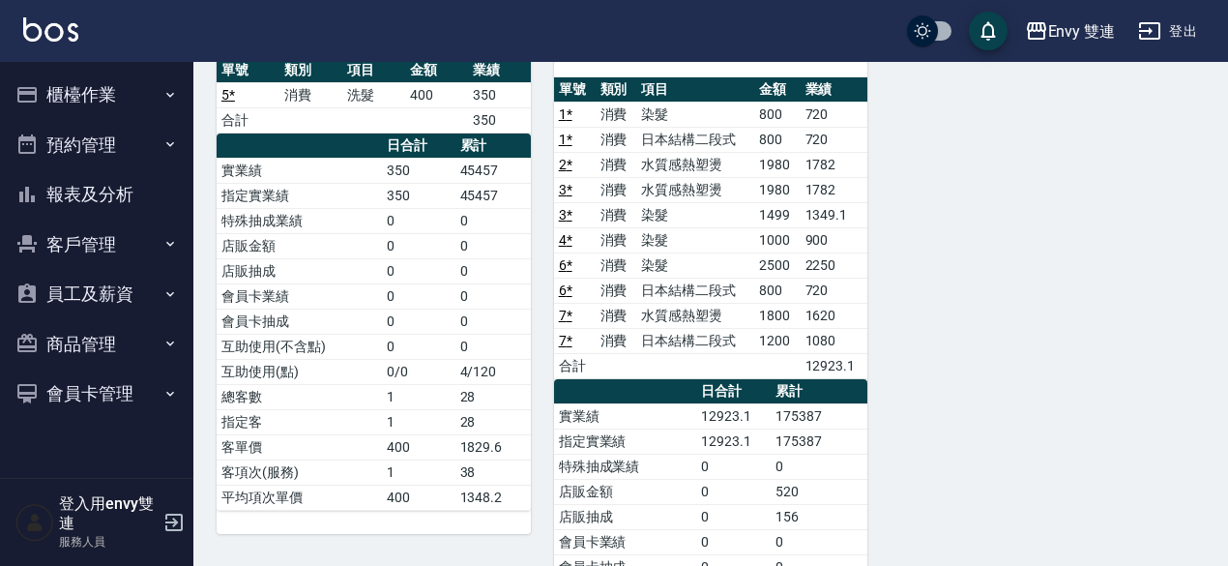
click at [1050, 274] on div "2 Ina 張晏瑜 09/19/2025 日報表 單號 類別 項目 金額 業績 5 * 消費 洗髮 400 350 合計 350 日合計 累計 實業績 350…" at bounding box center [698, 382] width 1011 height 796
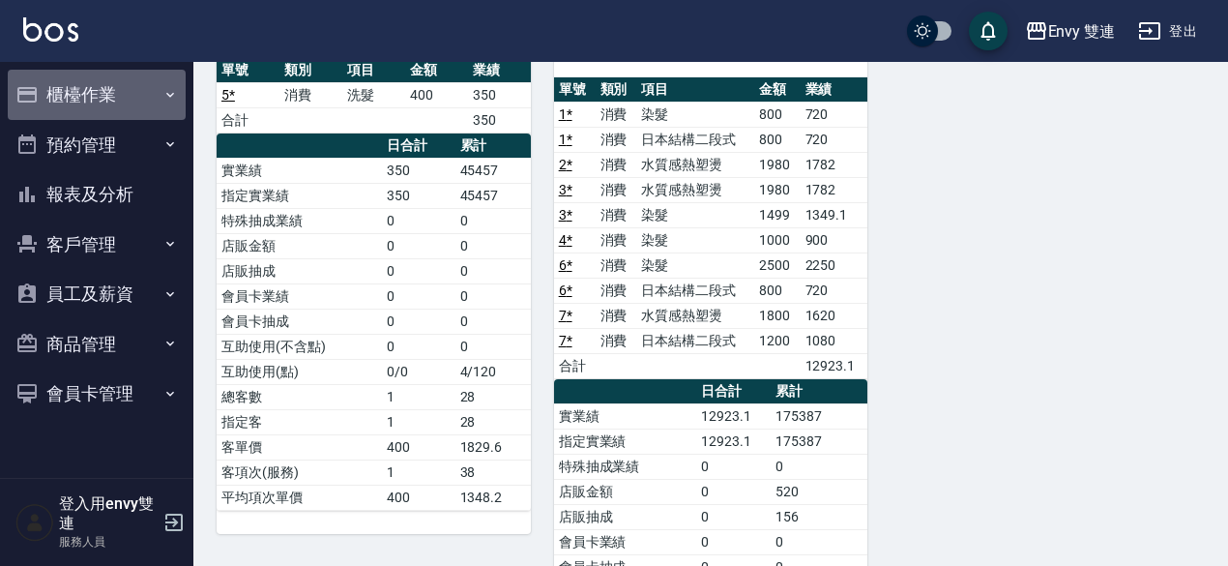
click at [75, 100] on button "櫃檯作業" at bounding box center [97, 95] width 178 height 50
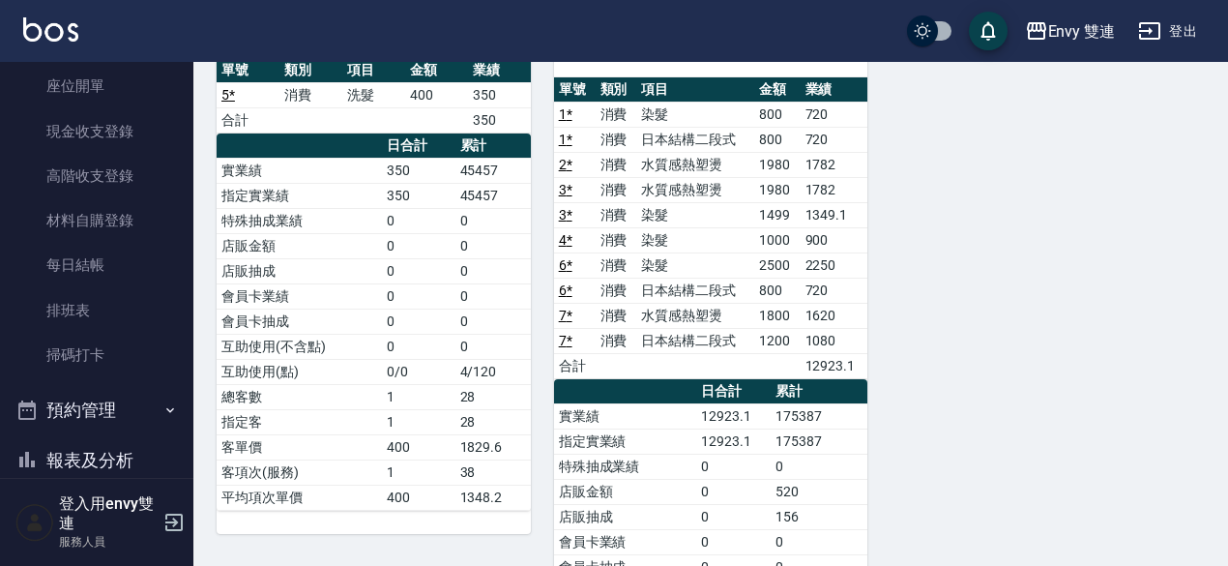
scroll to position [199, 0]
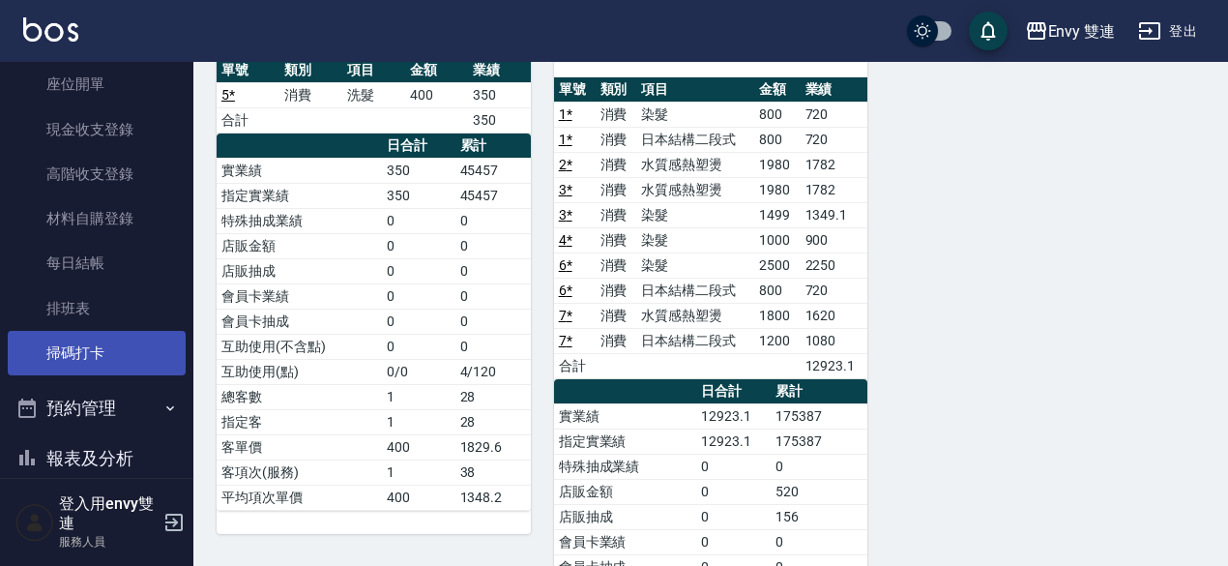
click at [120, 335] on link "掃碼打卡" at bounding box center [97, 353] width 178 height 44
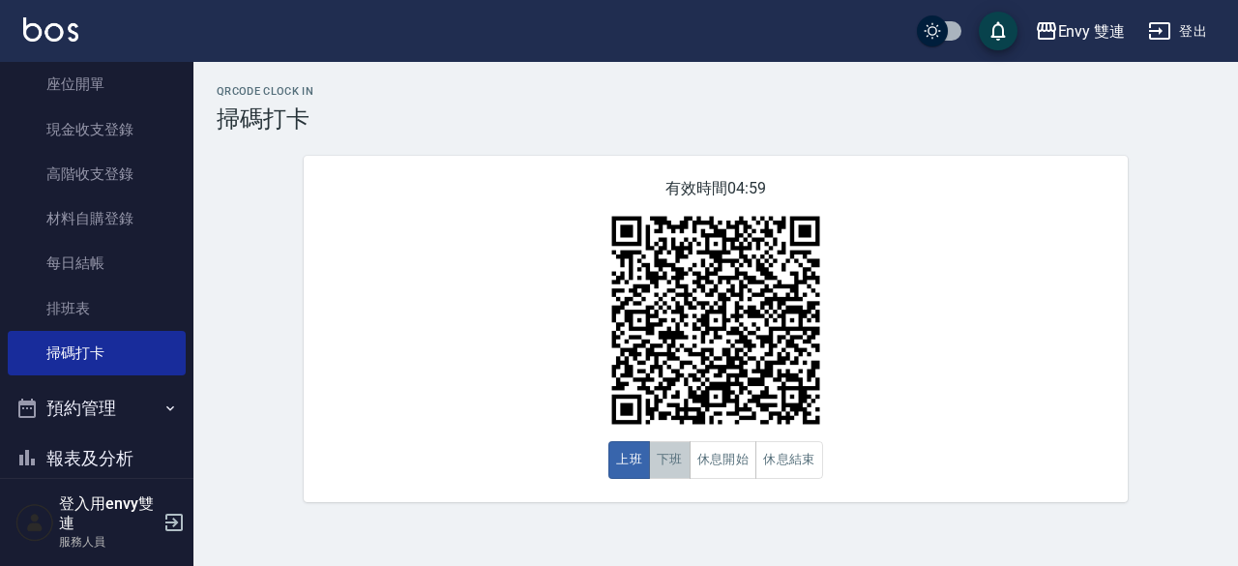
click at [667, 461] on button "下班" at bounding box center [670, 460] width 42 height 38
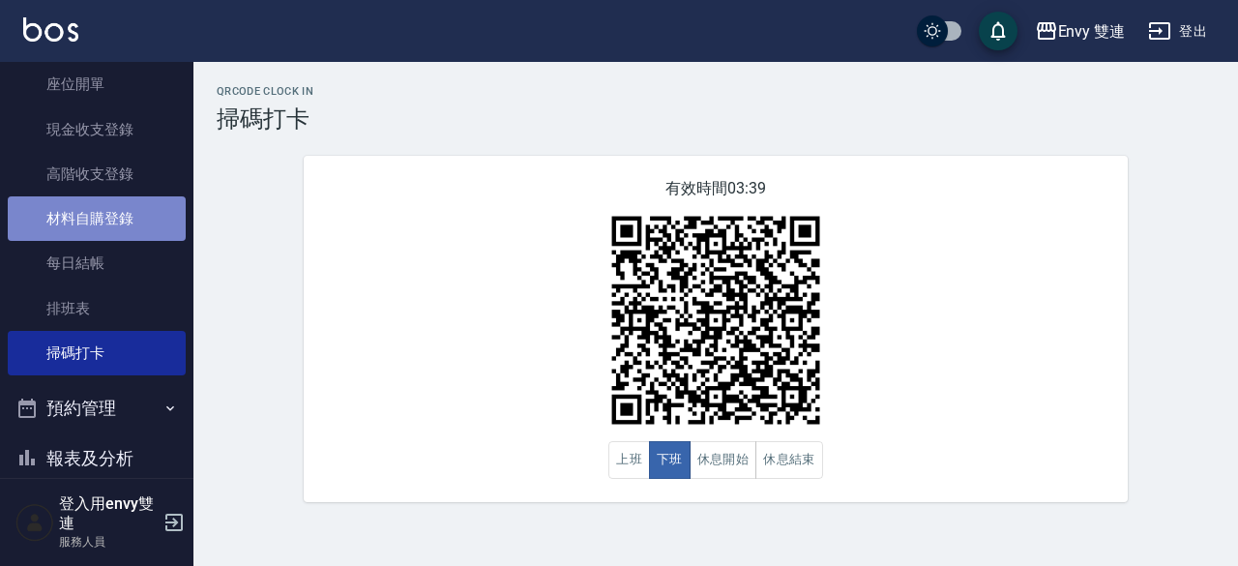
click at [99, 205] on link "材料自購登錄" at bounding box center [97, 218] width 178 height 44
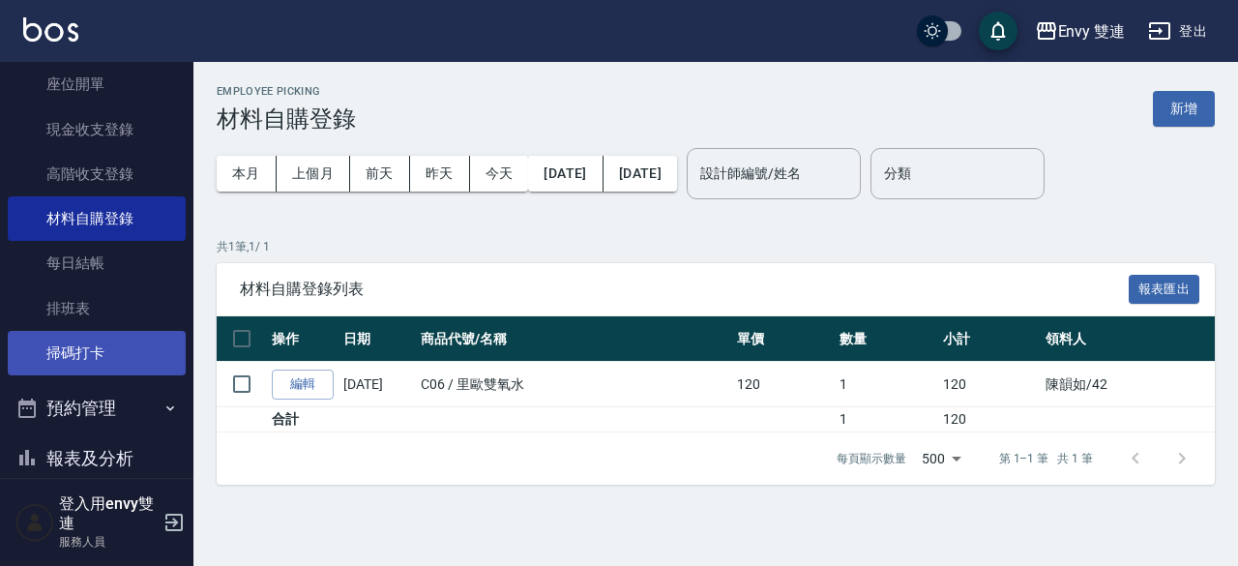
click at [101, 340] on link "掃碼打卡" at bounding box center [97, 353] width 178 height 44
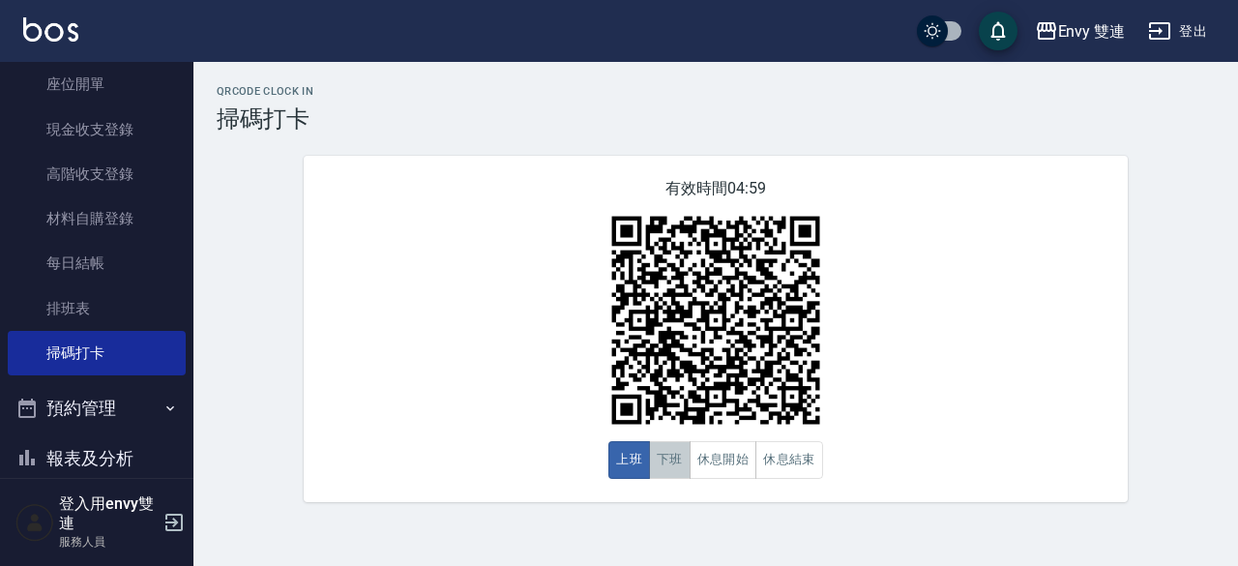
click at [652, 457] on button "下班" at bounding box center [670, 460] width 42 height 38
